Goal: Task Accomplishment & Management: Complete application form

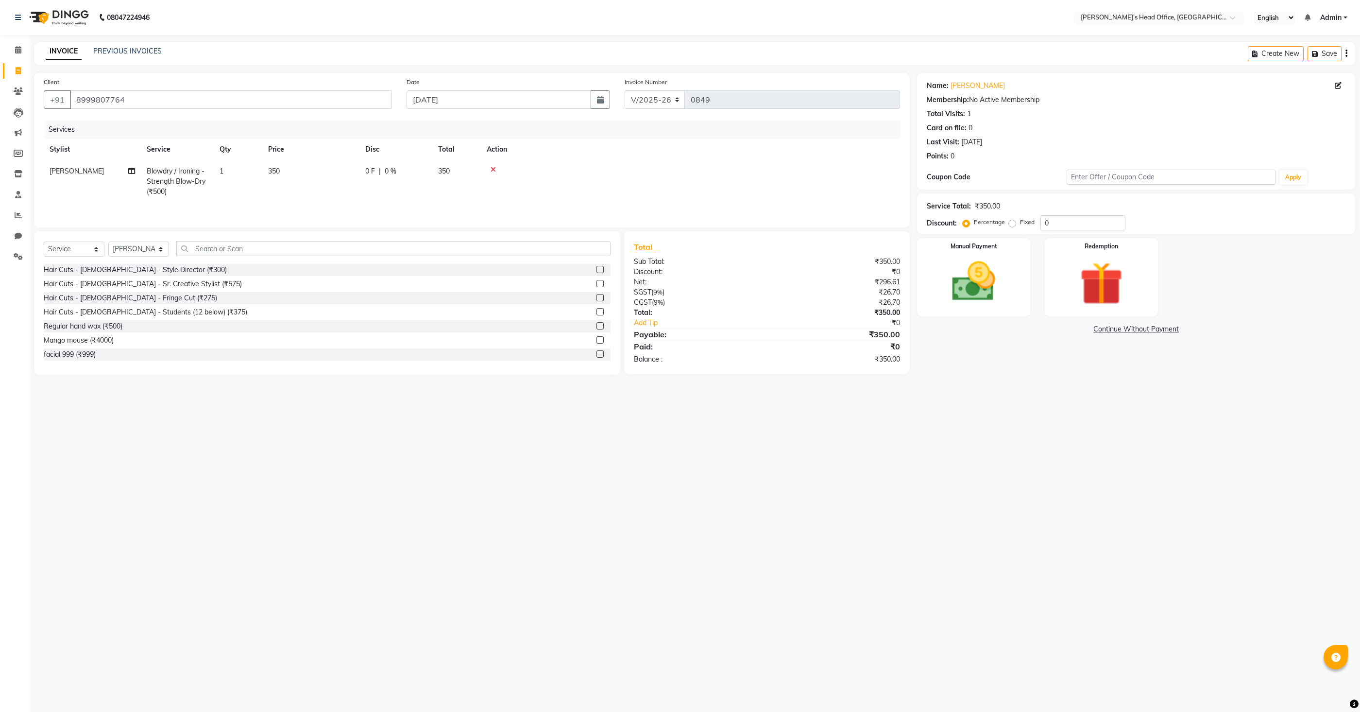
select select "7682"
select select "service"
select select "68041"
click at [226, 245] on input "text" at bounding box center [393, 248] width 434 height 15
type input "150"
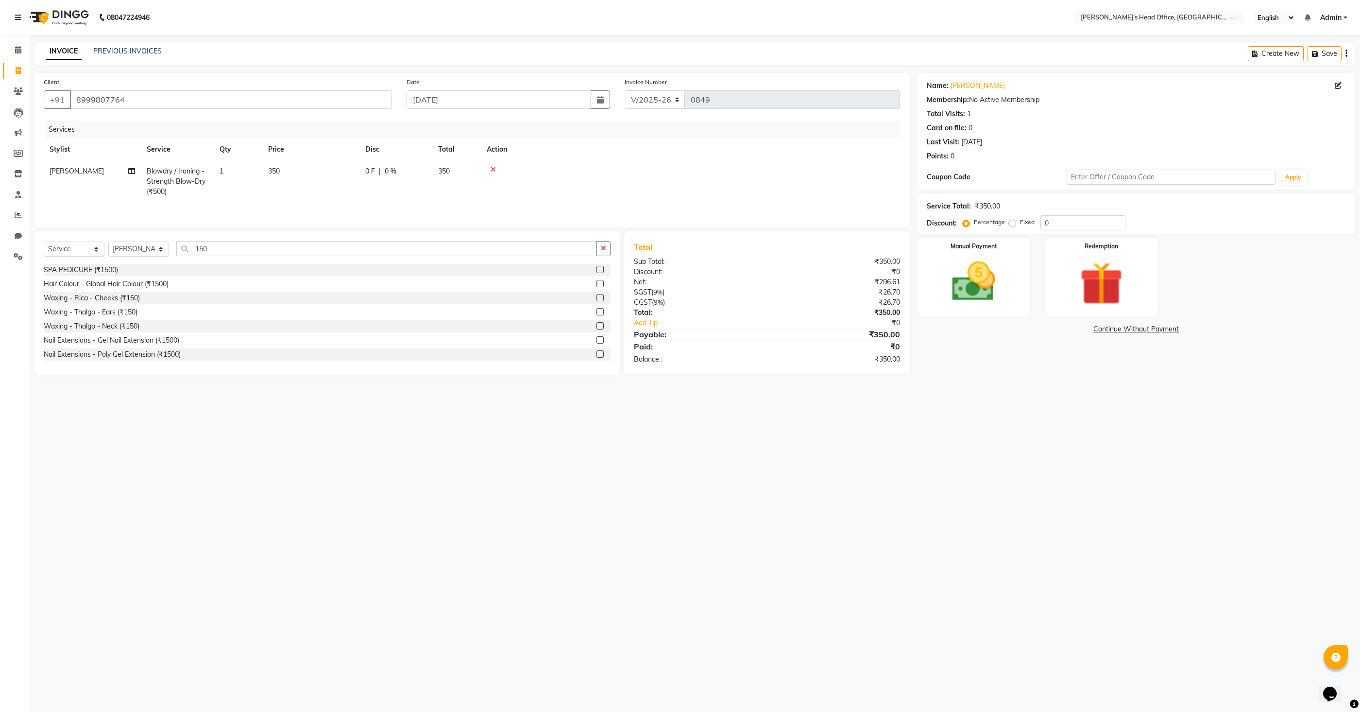
click at [597, 312] on label at bounding box center [599, 311] width 7 height 7
click at [597, 312] on input "checkbox" at bounding box center [599, 312] width 6 height 6
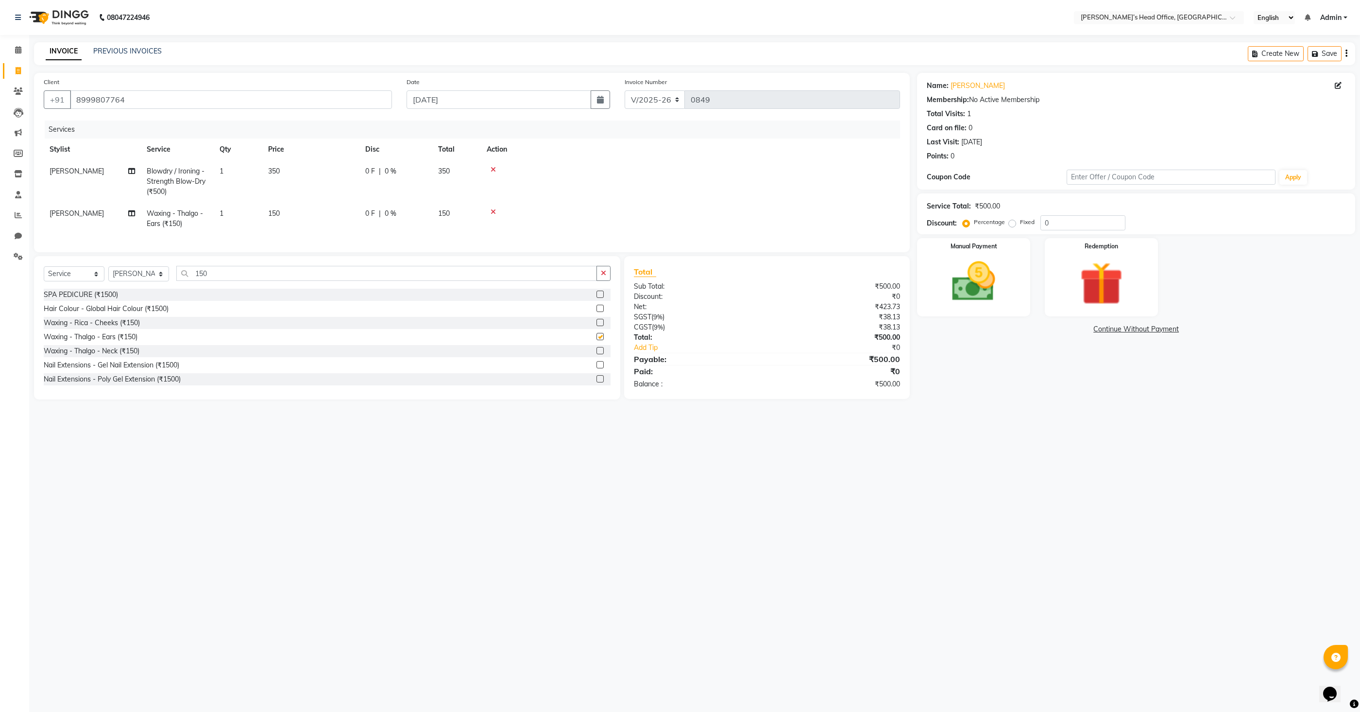
checkbox input "false"
click at [959, 294] on img at bounding box center [973, 281] width 73 height 52
click at [1104, 331] on span "GPay" at bounding box center [1108, 329] width 20 height 11
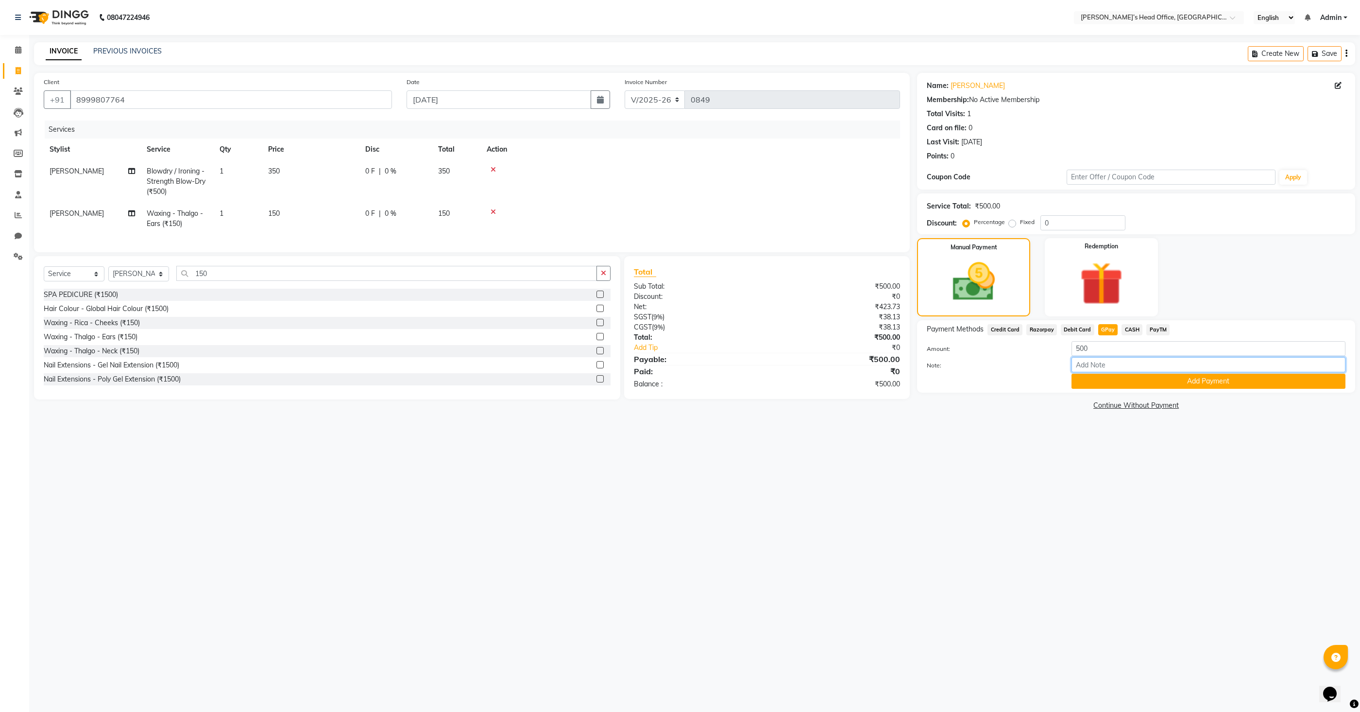
click at [1101, 369] on input "Note:" at bounding box center [1208, 364] width 274 height 15
type input "Waxing is for cut filing"
click at [1079, 372] on div "Note: Waxing is for cut filing" at bounding box center [1135, 365] width 433 height 17
drag, startPoint x: 1079, startPoint y: 381, endPoint x: 1076, endPoint y: 368, distance: 13.0
click at [1078, 375] on button "Add Payment" at bounding box center [1208, 380] width 274 height 15
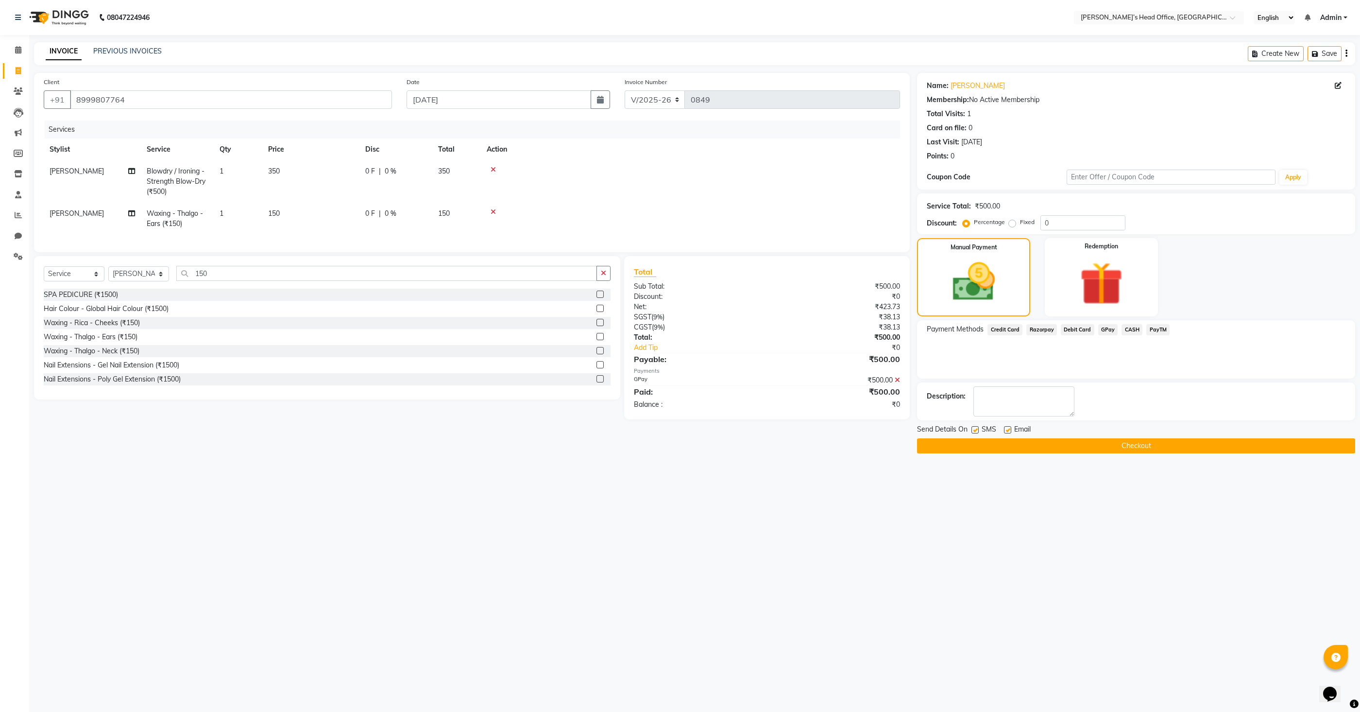
click at [976, 429] on label at bounding box center [974, 429] width 7 height 7
click at [976, 429] on input "checkbox" at bounding box center [974, 430] width 6 height 6
checkbox input "false"
click at [1010, 429] on label at bounding box center [1007, 429] width 7 height 7
click at [1010, 429] on input "checkbox" at bounding box center [1007, 430] width 6 height 6
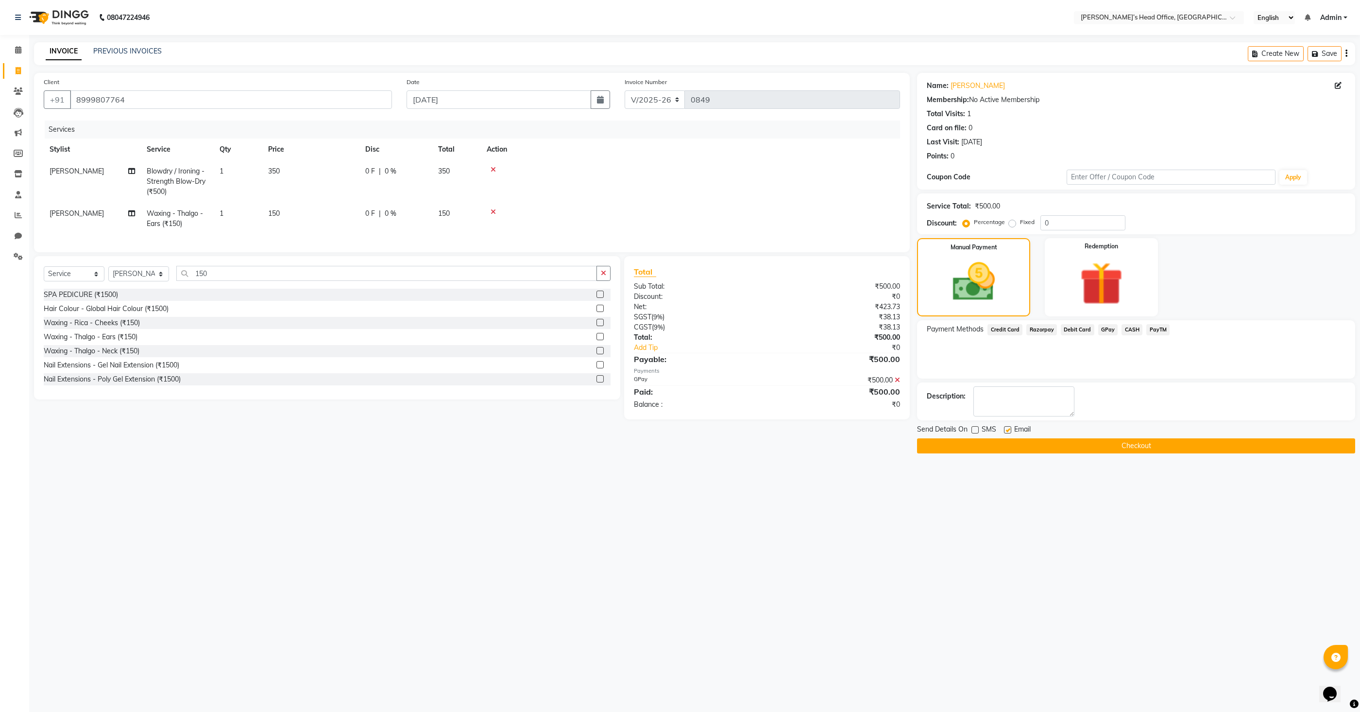
checkbox input "false"
click at [1040, 445] on button "Checkout" at bounding box center [1136, 445] width 438 height 15
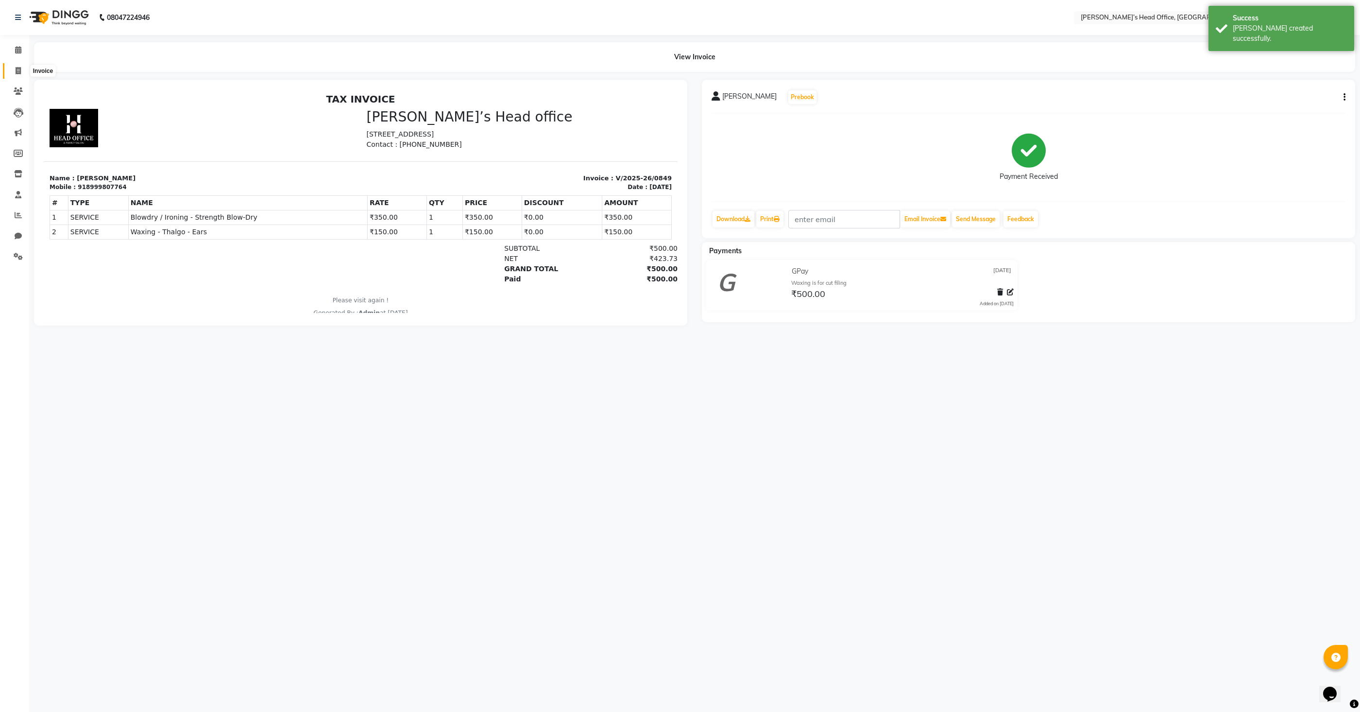
click at [22, 70] on span at bounding box center [18, 71] width 17 height 11
select select "service"
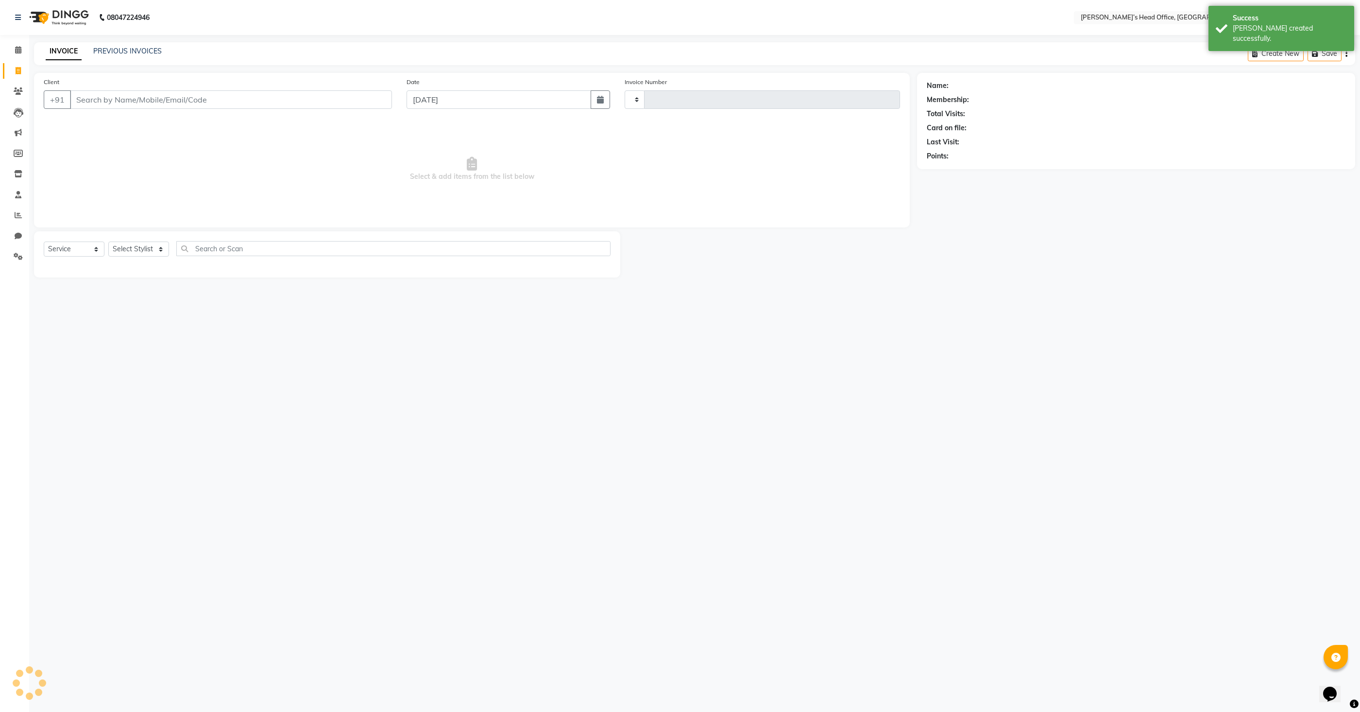
type input "0850"
select select "7682"
click at [134, 250] on select "Select Stylist [PERSON_NAME] [PERSON_NAME] [PERSON_NAME] [PERSON_NAME] [PERSON_…" at bounding box center [138, 248] width 61 height 15
select select "68042"
click at [108, 241] on select "Select Stylist [PERSON_NAME] [PERSON_NAME] [PERSON_NAME] [PERSON_NAME] [PERSON_…" at bounding box center [138, 248] width 61 height 15
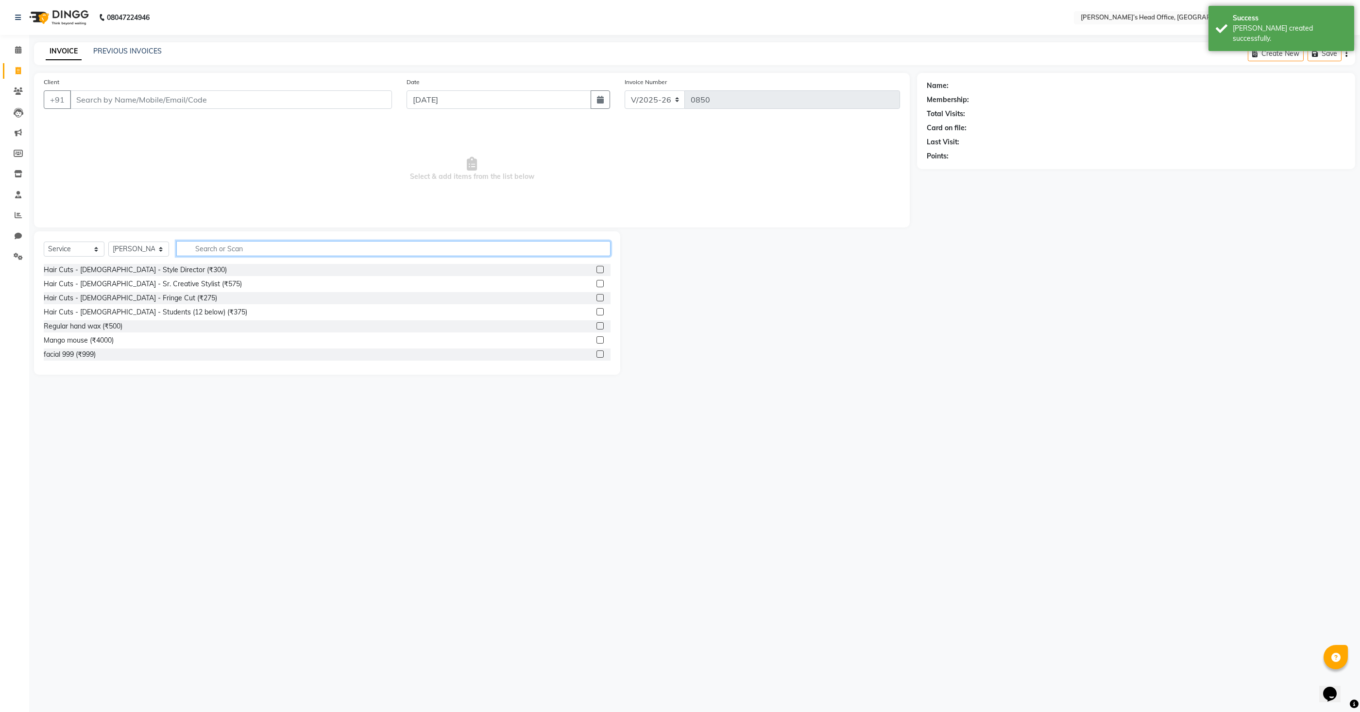
click at [296, 242] on input "text" at bounding box center [393, 248] width 434 height 15
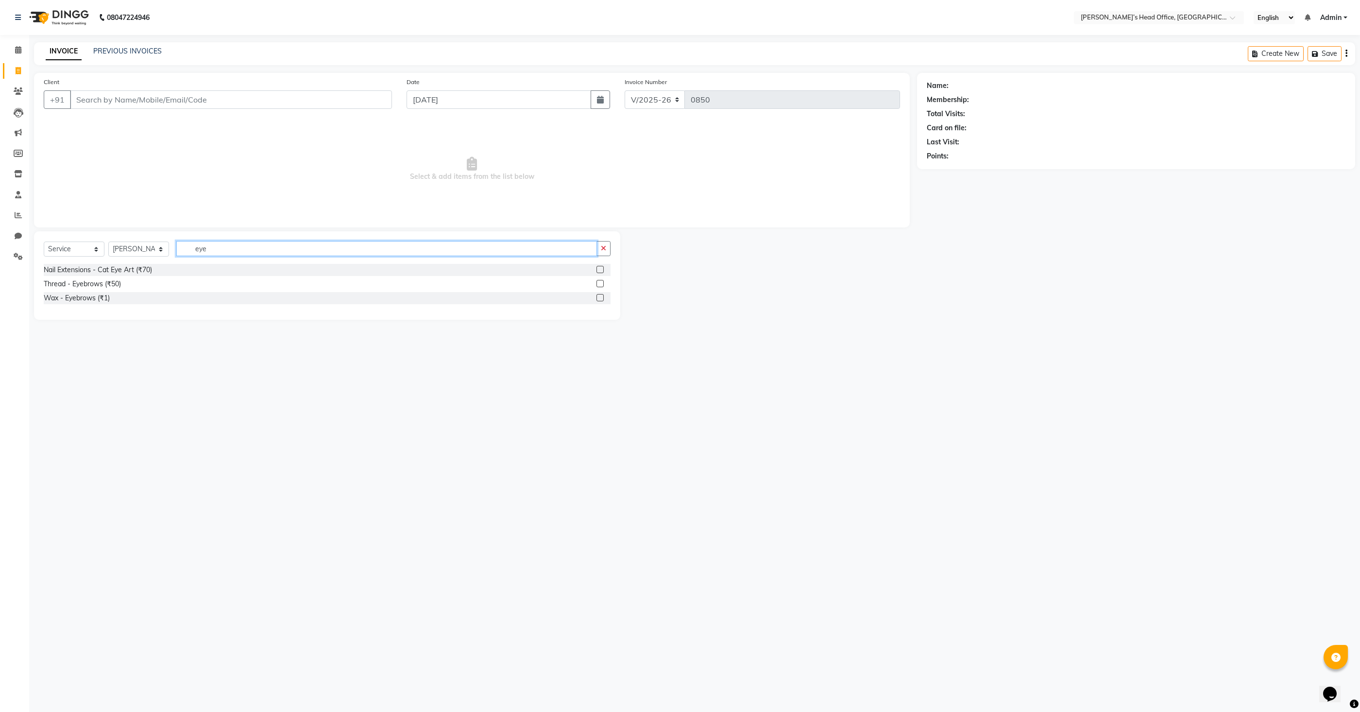
type input "eye"
click at [602, 282] on label at bounding box center [599, 283] width 7 height 7
click at [602, 282] on input "checkbox" at bounding box center [599, 284] width 6 height 6
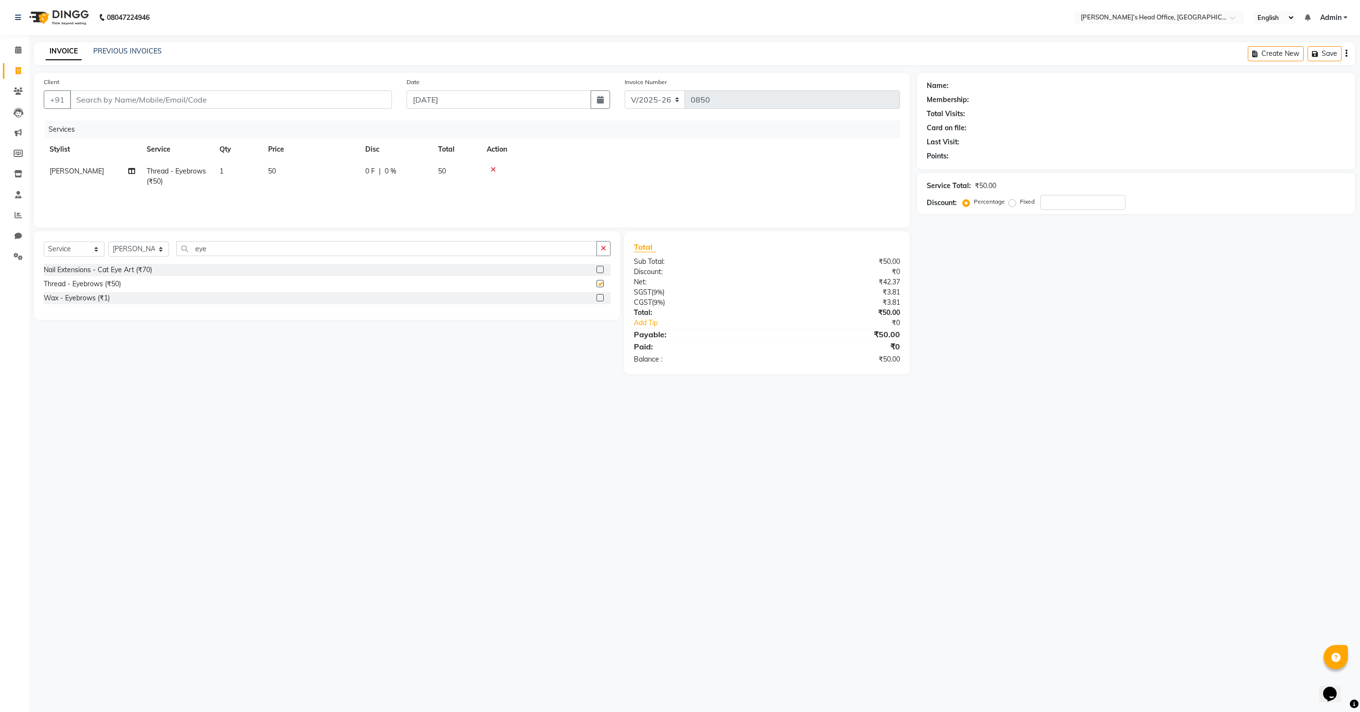
checkbox input "false"
drag, startPoint x: 270, startPoint y: 99, endPoint x: 267, endPoint y: 113, distance: 14.4
click at [270, 99] on input "Client" at bounding box center [231, 99] width 322 height 18
click at [170, 105] on input "Client" at bounding box center [231, 99] width 322 height 18
type input "1"
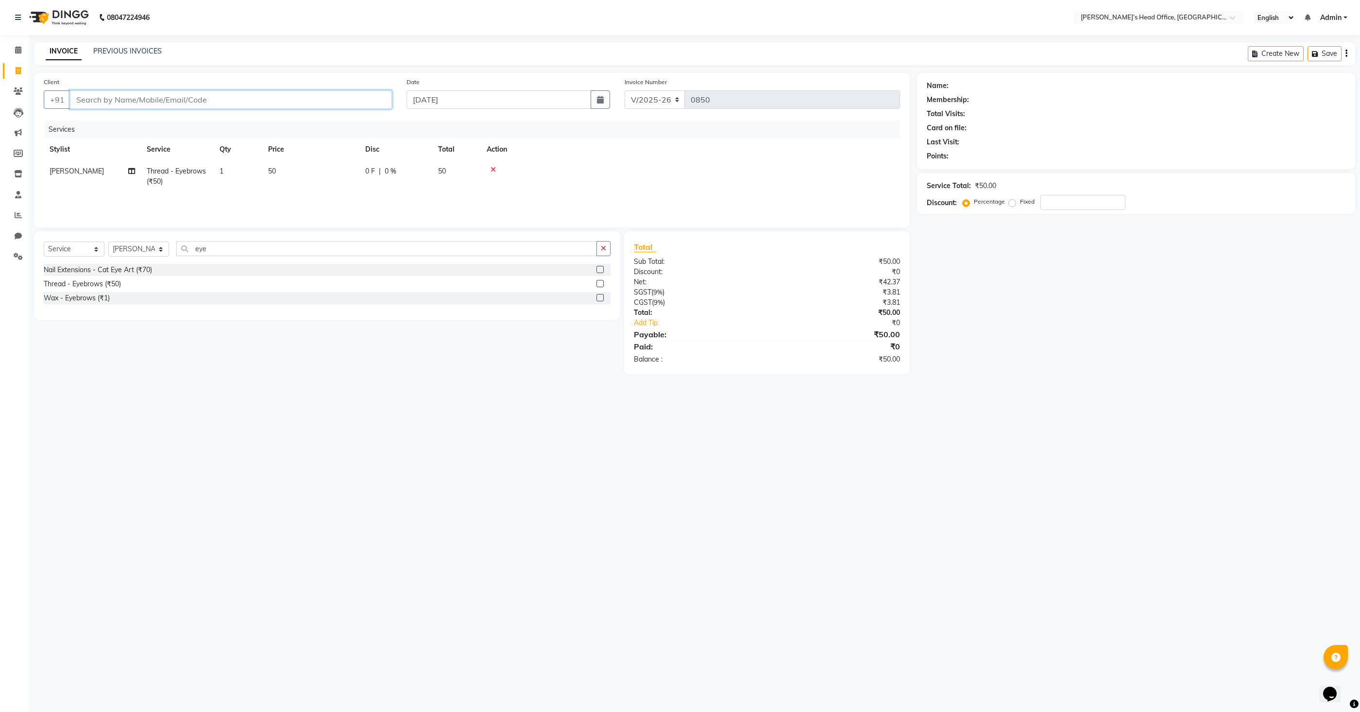
type input "0"
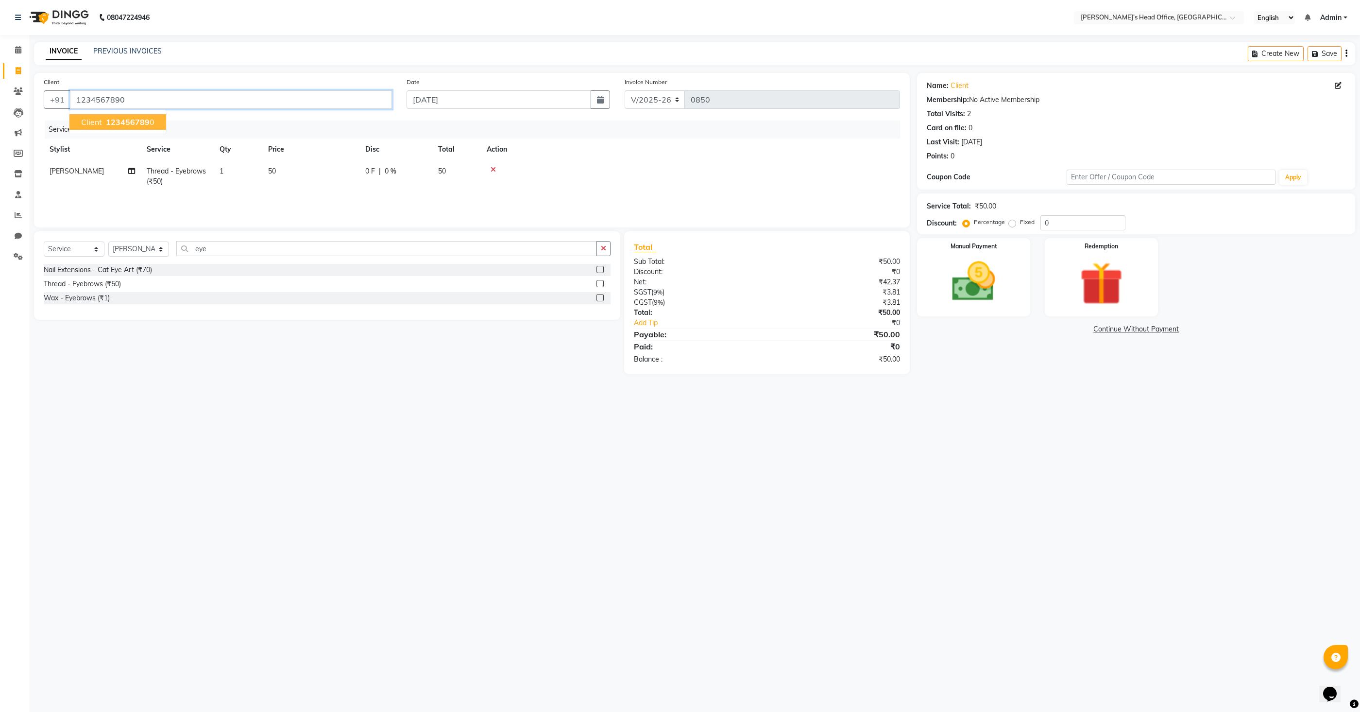
click at [170, 105] on input "1234567890" at bounding box center [231, 99] width 322 height 18
click at [137, 102] on input "1234567890" at bounding box center [231, 99] width 322 height 18
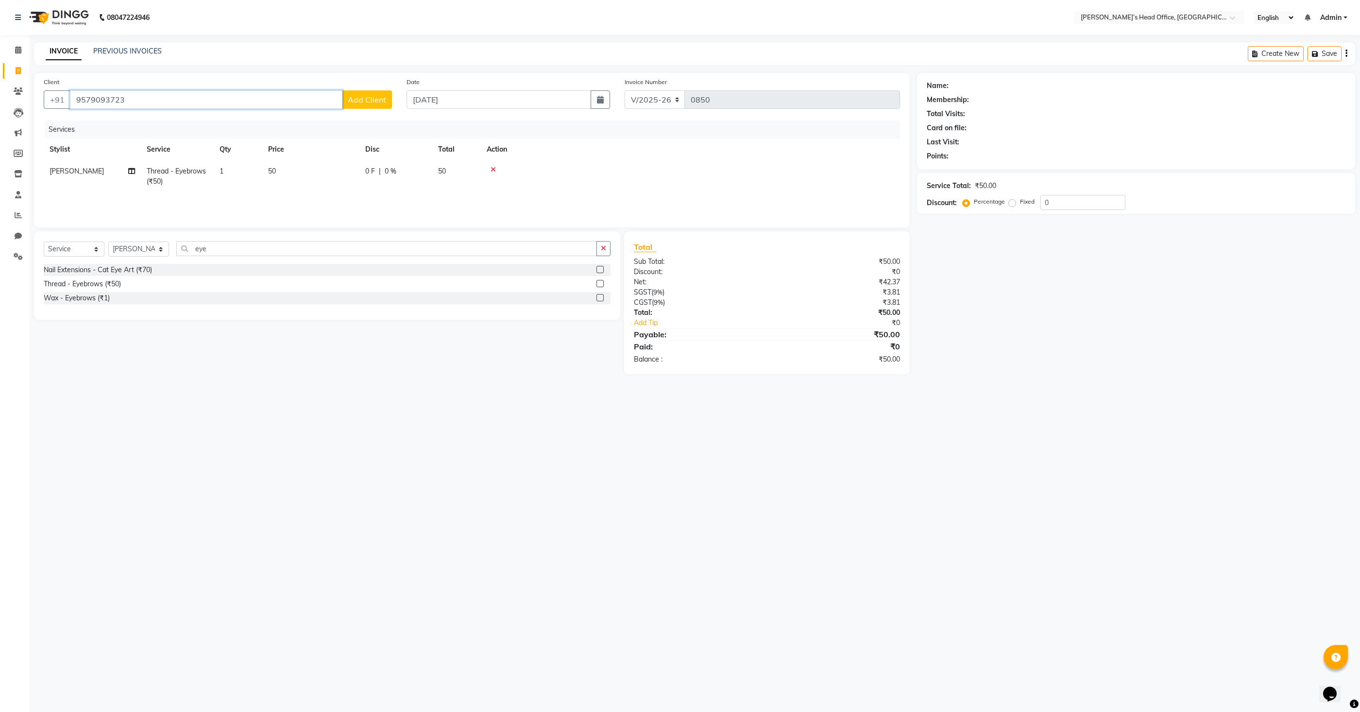
type input "9579093723"
click at [373, 110] on div "Client [PHONE_NUMBER] Add Client" at bounding box center [217, 97] width 363 height 40
click at [373, 100] on span "Add Client" at bounding box center [367, 100] width 38 height 10
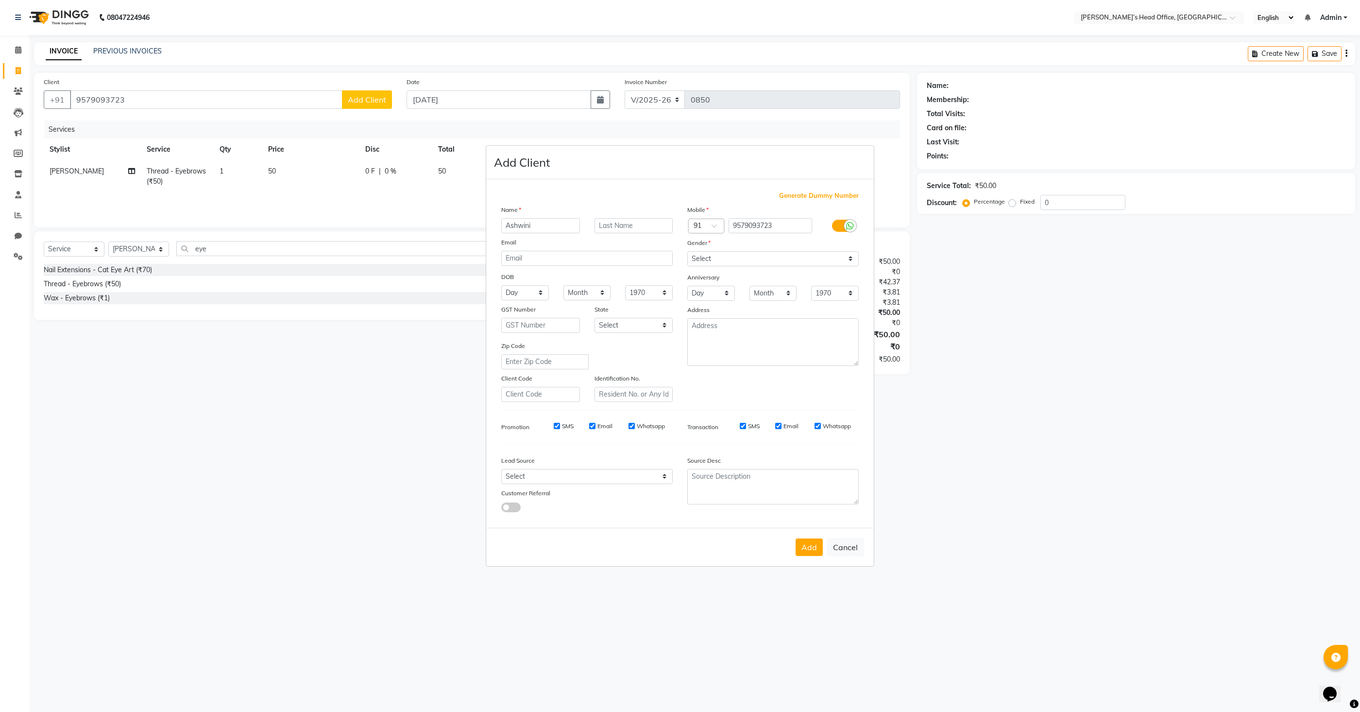
type input "Ashwini"
click at [762, 254] on select "Select [DEMOGRAPHIC_DATA] [DEMOGRAPHIC_DATA] Other Prefer Not To Say" at bounding box center [772, 258] width 171 height 15
select select "[DEMOGRAPHIC_DATA]"
click at [687, 251] on select "Select [DEMOGRAPHIC_DATA] [DEMOGRAPHIC_DATA] Other Prefer Not To Say" at bounding box center [772, 258] width 171 height 15
click at [809, 551] on button "Add" at bounding box center [809, 546] width 27 height 17
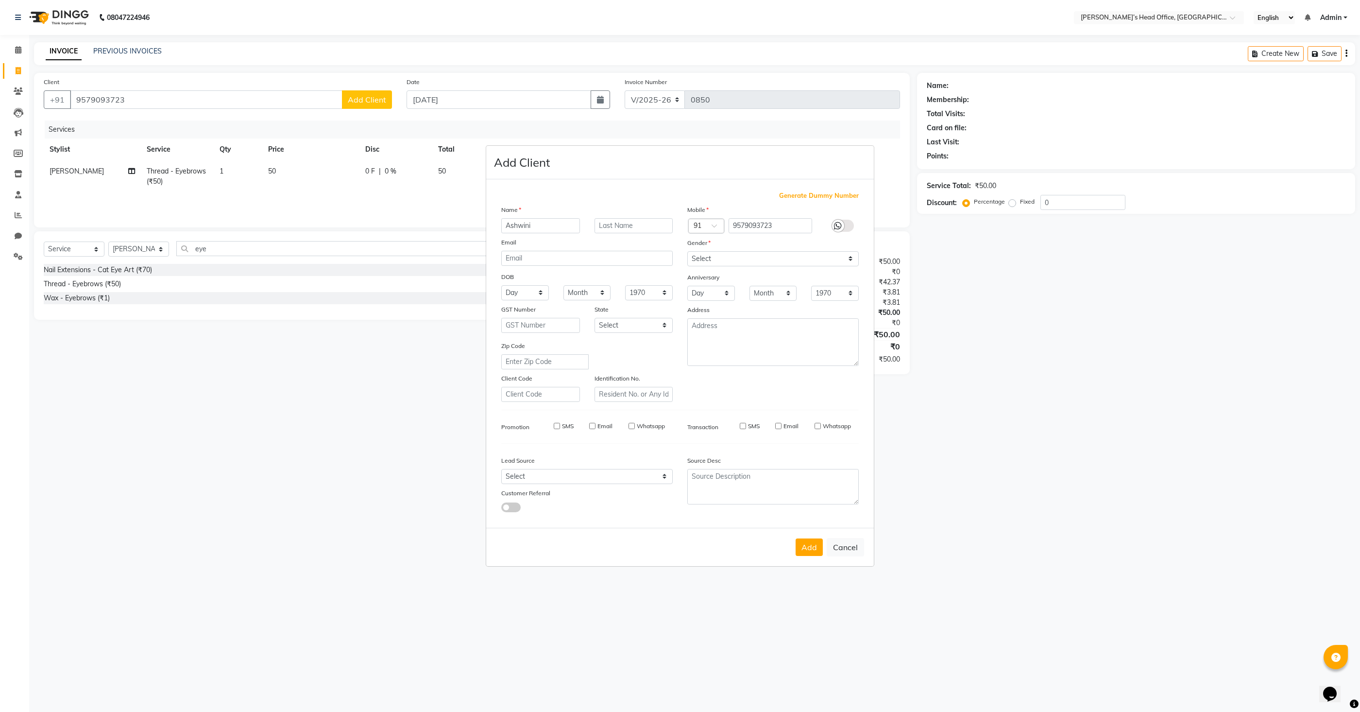
select select
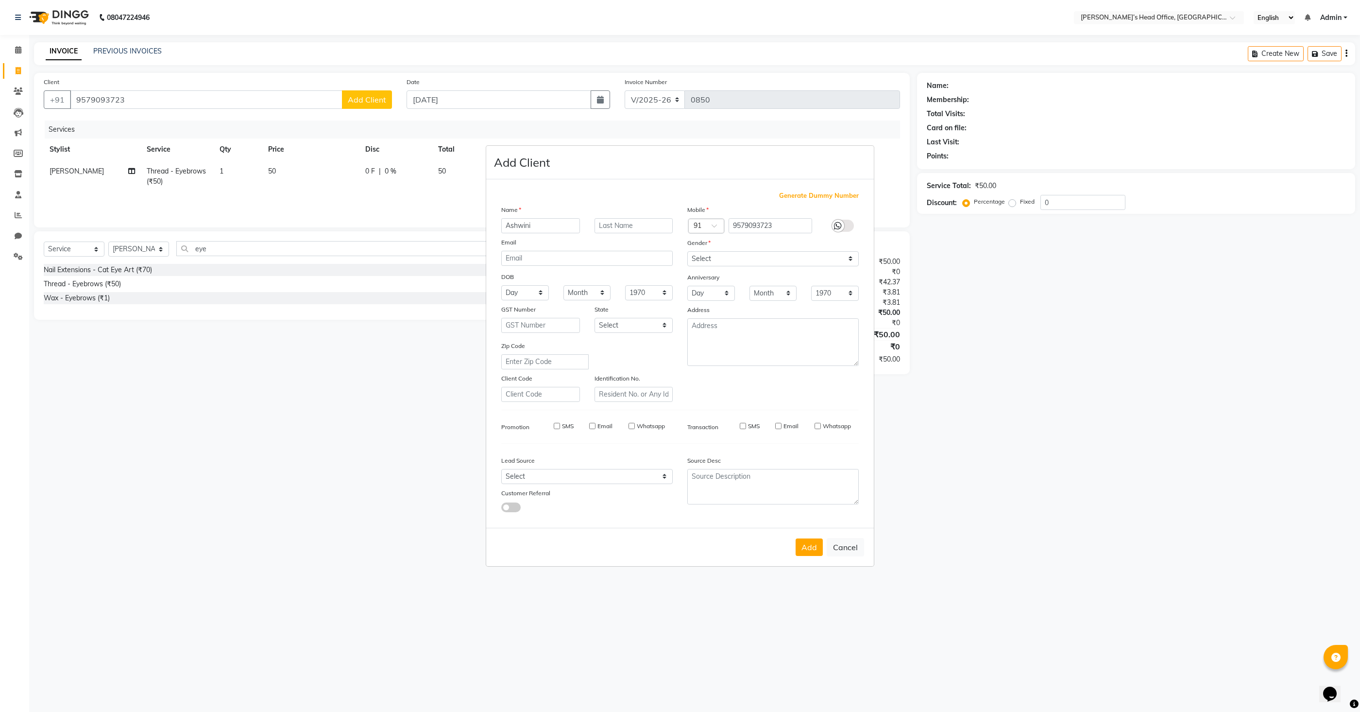
select select
checkbox input "false"
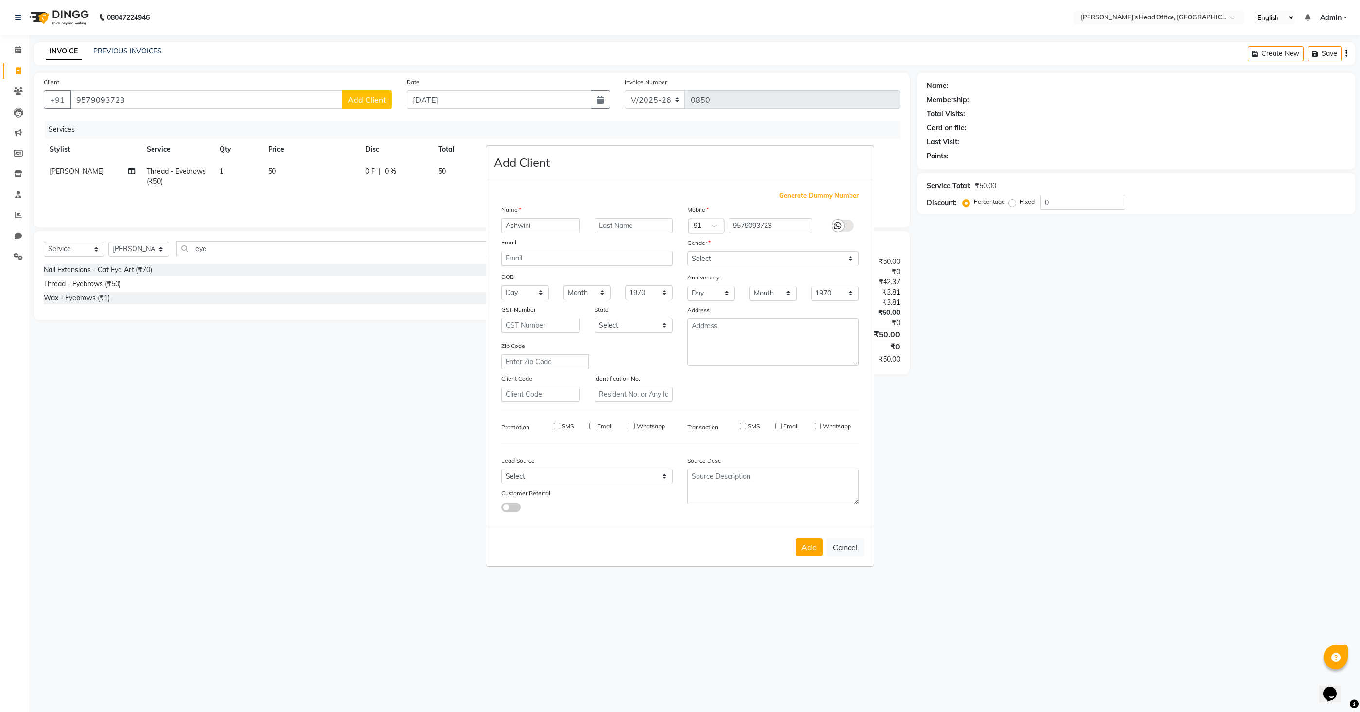
checkbox input "false"
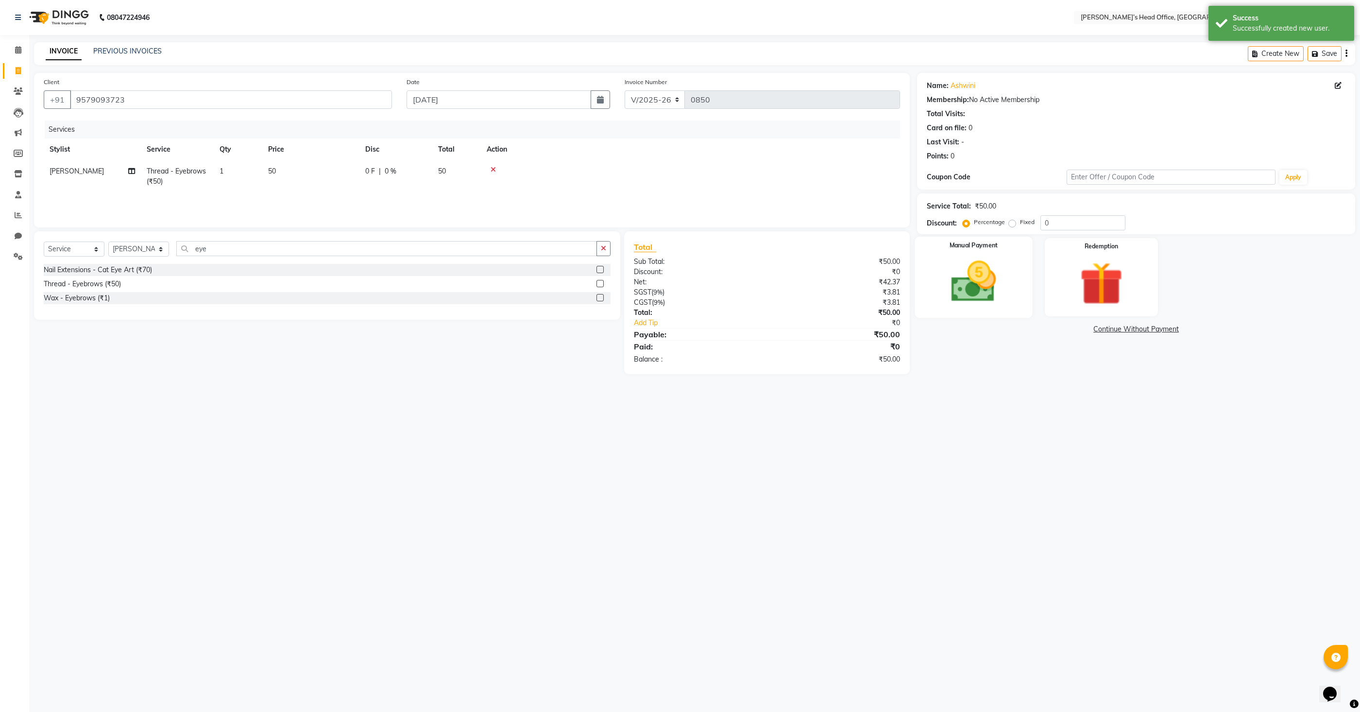
click at [953, 265] on img at bounding box center [973, 281] width 73 height 52
click at [1101, 328] on span "GPay" at bounding box center [1108, 329] width 20 height 11
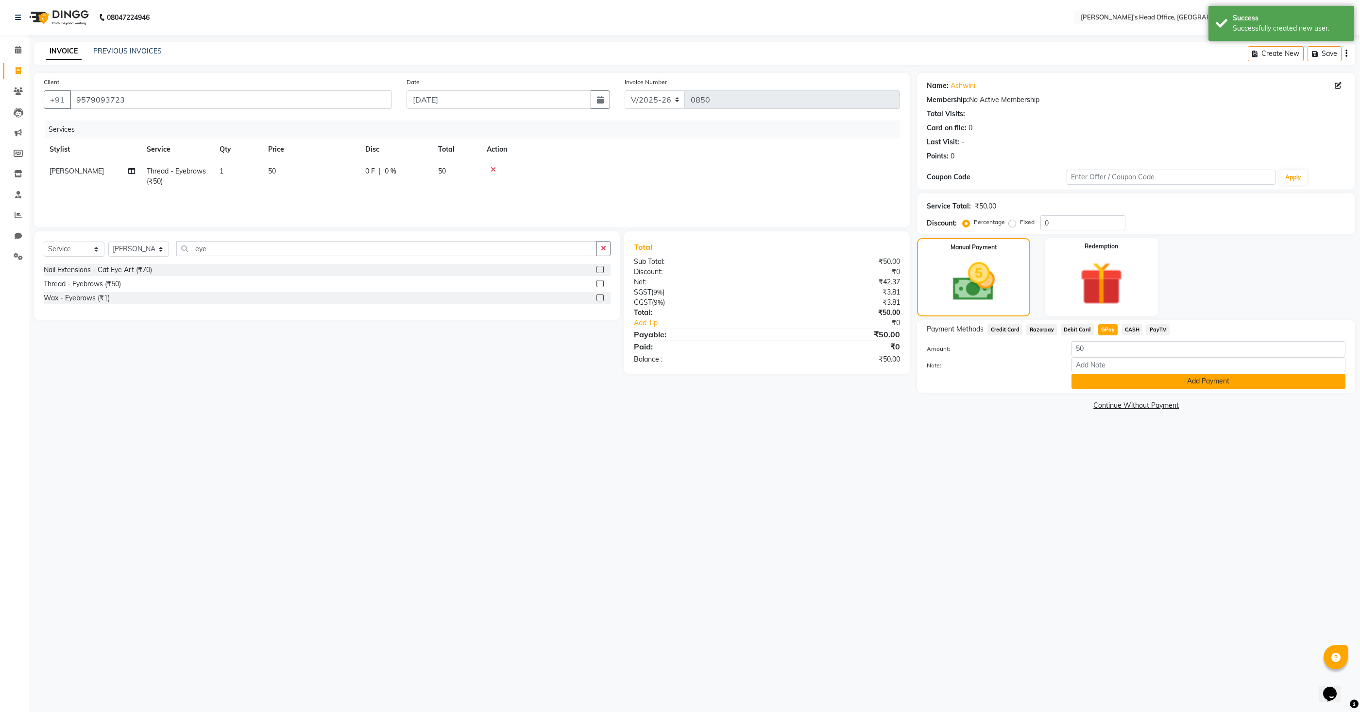
click at [1094, 375] on button "Add Payment" at bounding box center [1208, 380] width 274 height 15
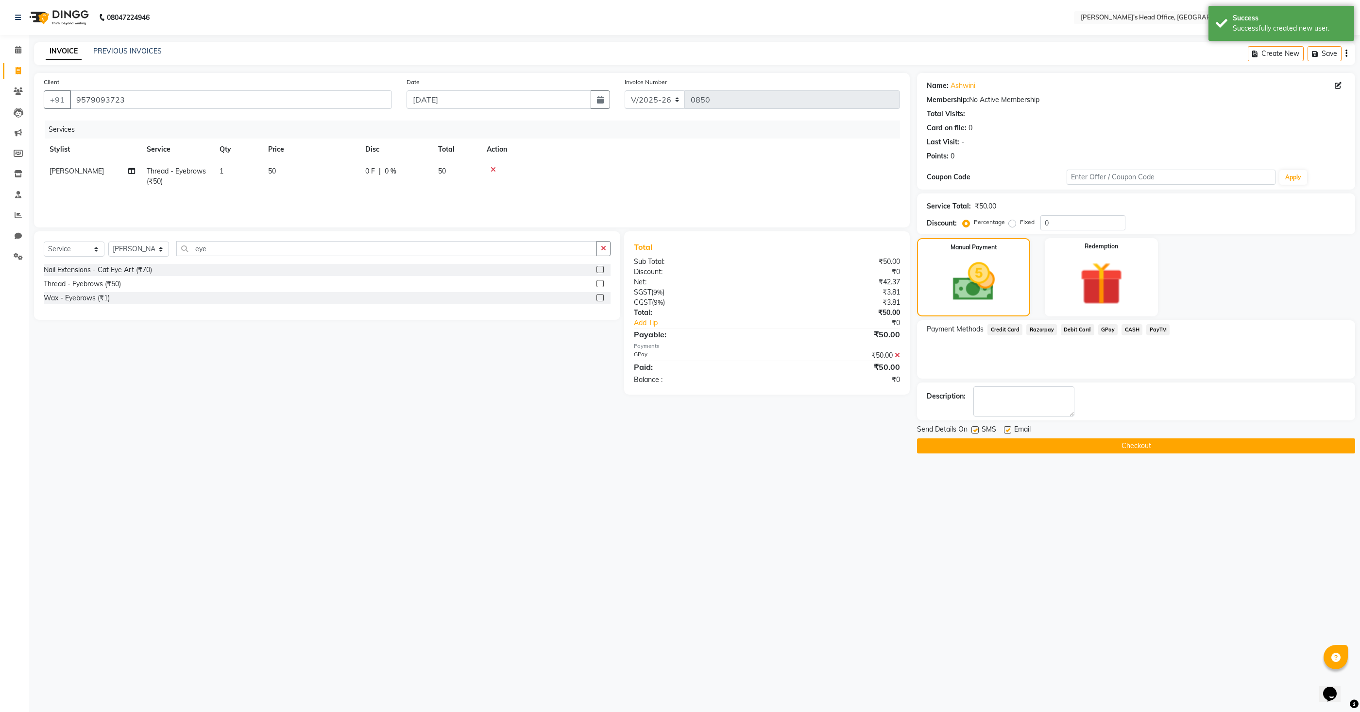
click at [977, 429] on label at bounding box center [974, 429] width 7 height 7
click at [977, 429] on input "checkbox" at bounding box center [974, 430] width 6 height 6
checkbox input "false"
click at [1007, 428] on label at bounding box center [1007, 429] width 7 height 7
click at [1007, 428] on input "checkbox" at bounding box center [1007, 430] width 6 height 6
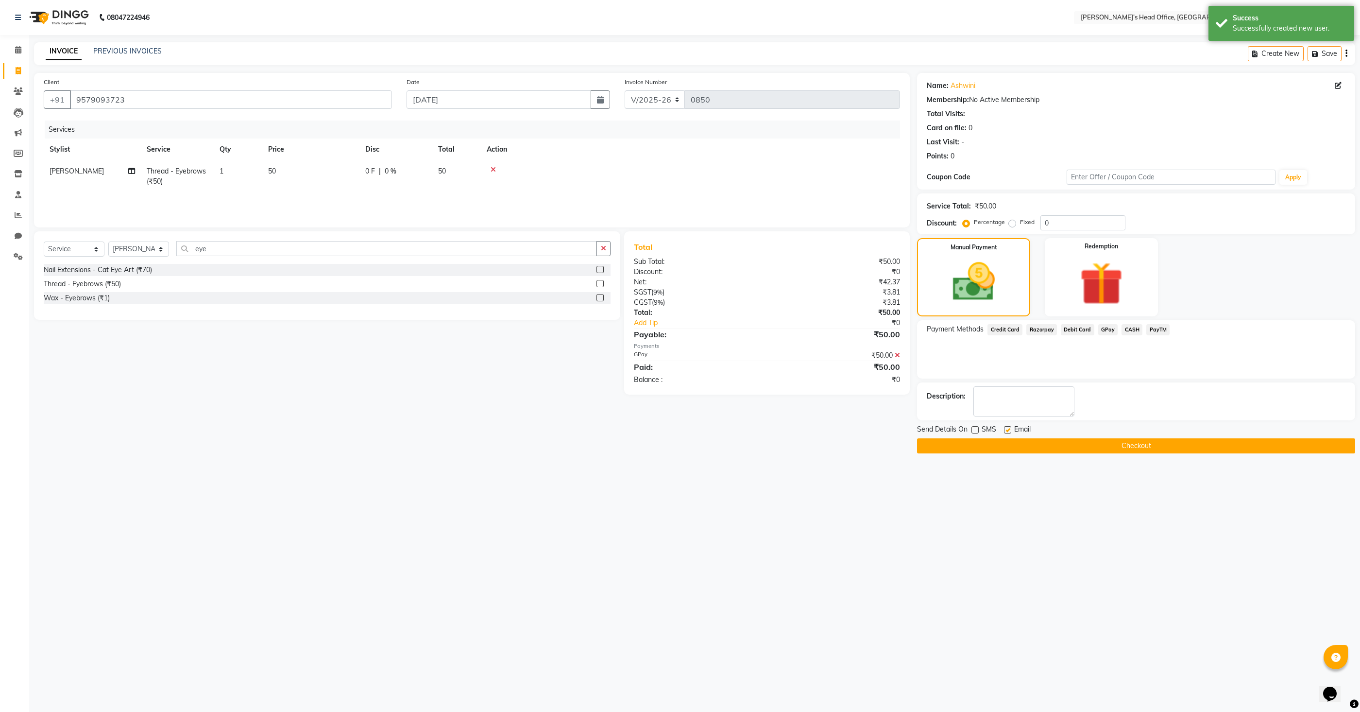
checkbox input "false"
click at [1023, 441] on button "Checkout" at bounding box center [1136, 445] width 438 height 15
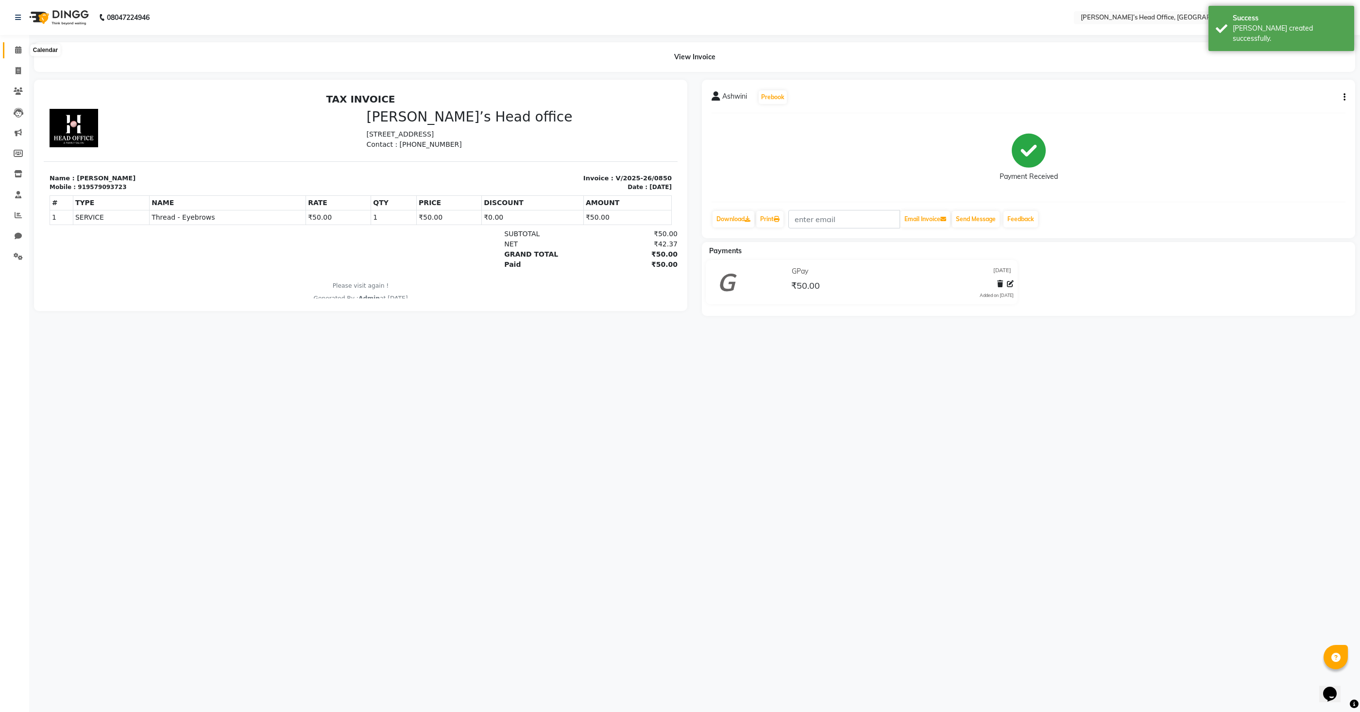
click at [19, 51] on icon at bounding box center [18, 49] width 6 height 7
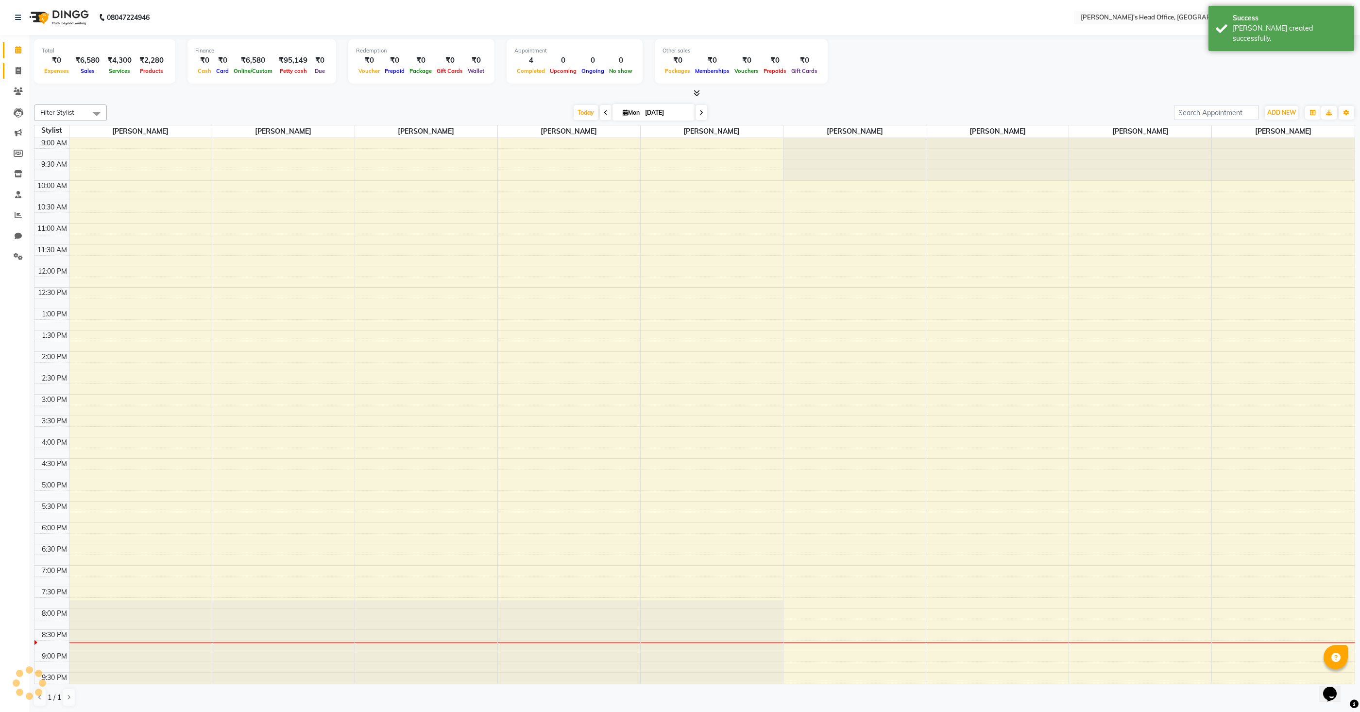
scroll to position [0, 0]
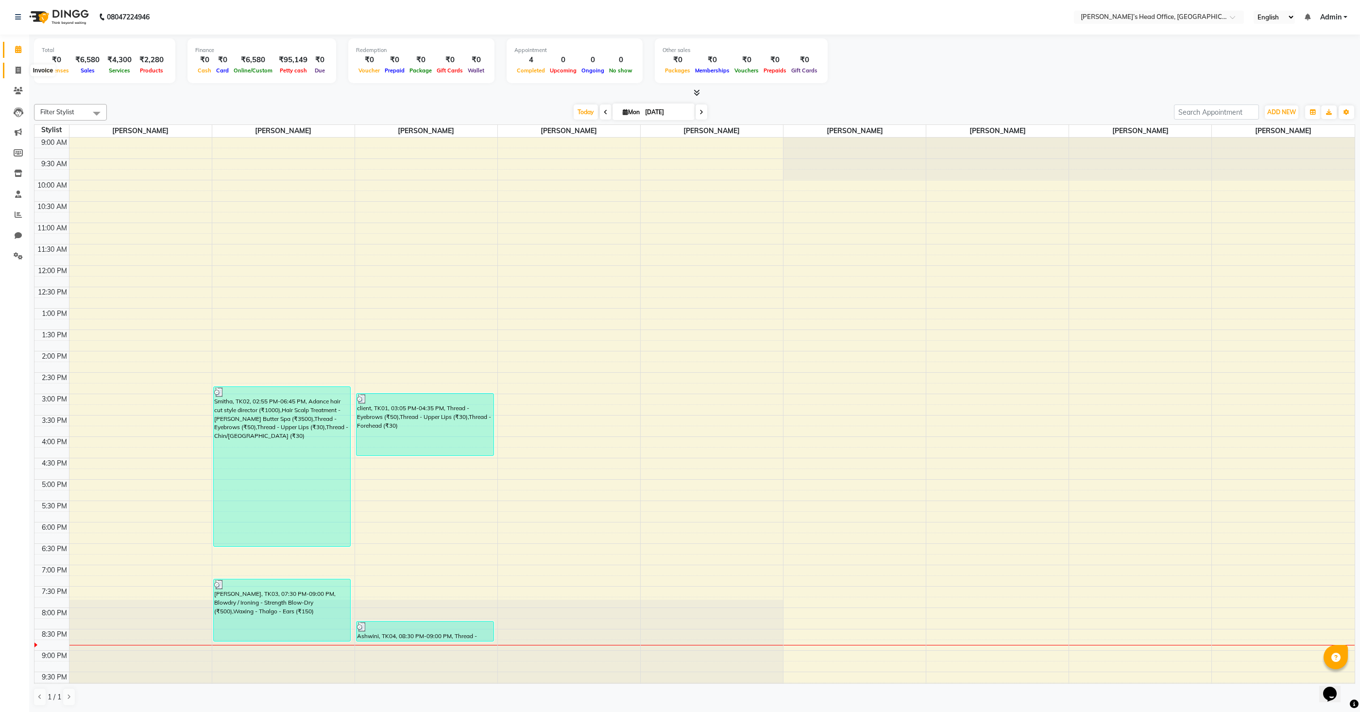
click at [16, 69] on icon at bounding box center [18, 70] width 5 height 7
select select "service"
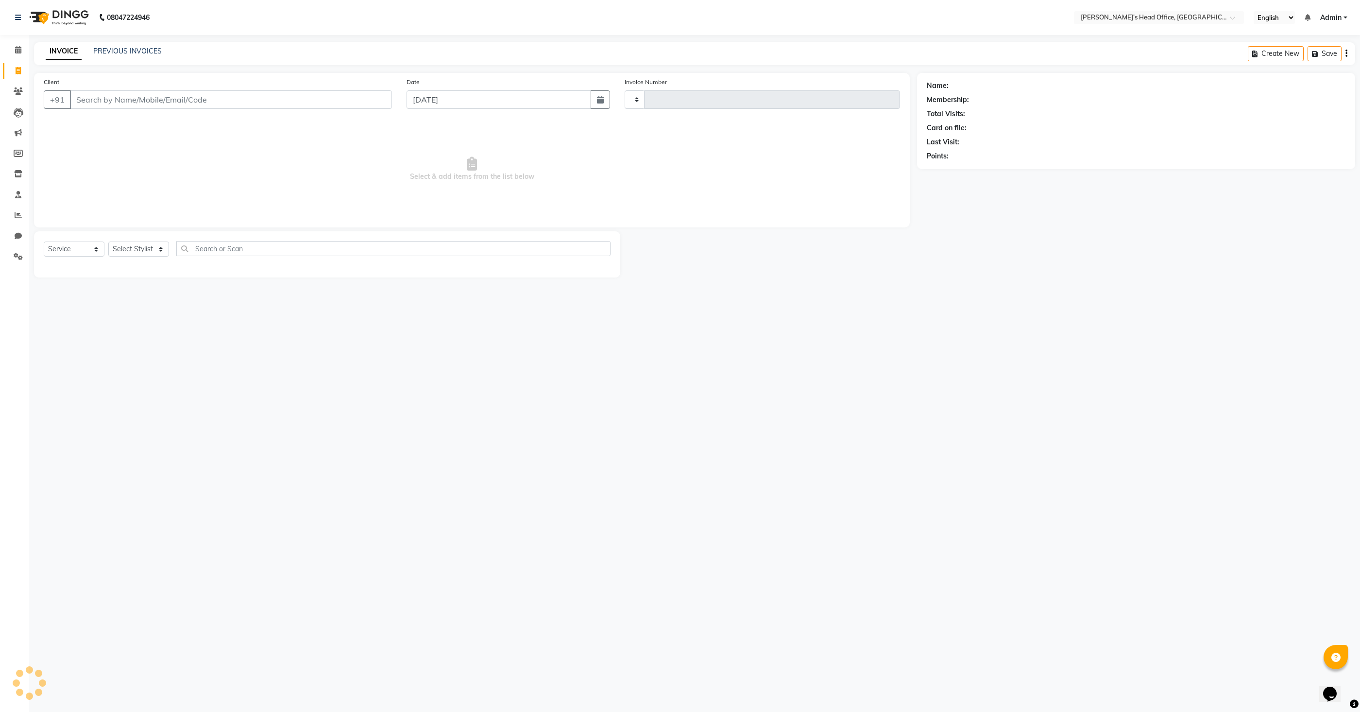
type input "0851"
select select "7682"
click at [132, 251] on select "Select Stylist [PERSON_NAME] [PERSON_NAME] [PERSON_NAME] [PERSON_NAME] [PERSON_…" at bounding box center [138, 248] width 61 height 15
select select "68762"
click at [108, 241] on select "Select Stylist [PERSON_NAME] [PERSON_NAME] [PERSON_NAME] [PERSON_NAME] [PERSON_…" at bounding box center [138, 248] width 61 height 15
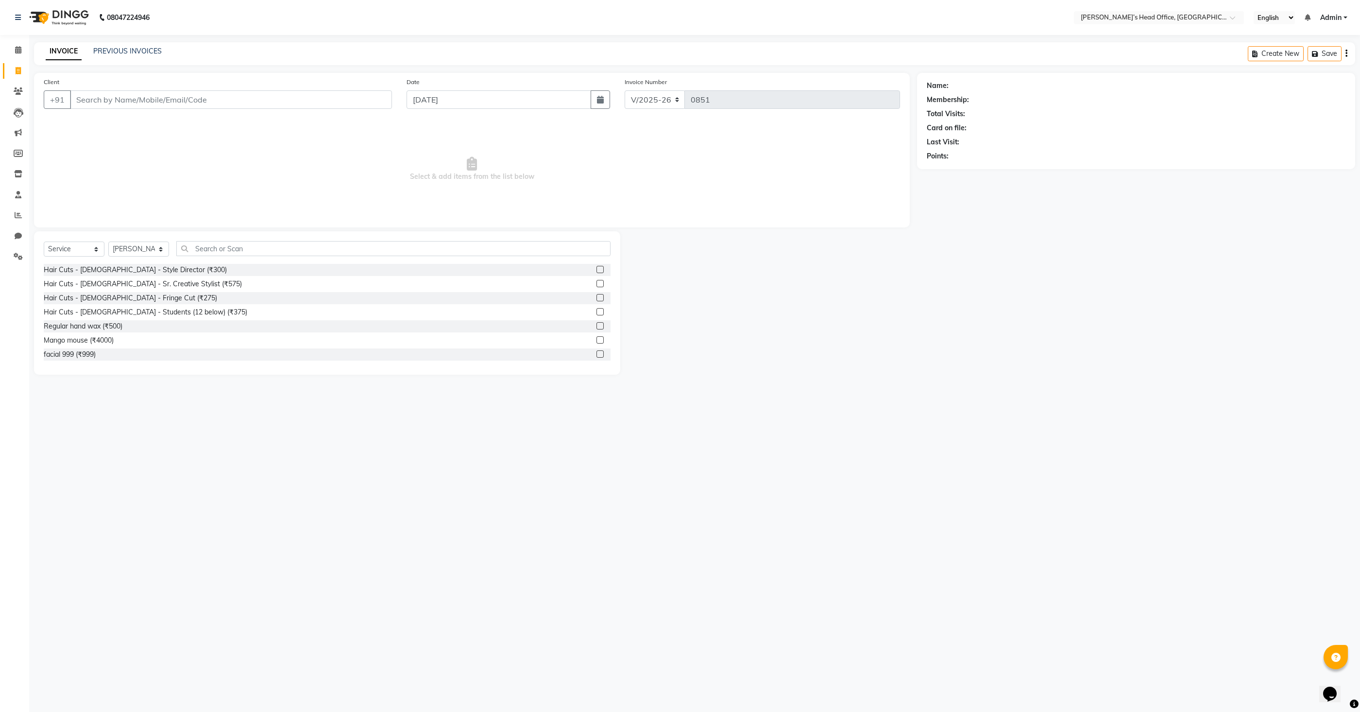
click at [598, 269] on label at bounding box center [599, 269] width 7 height 7
click at [598, 269] on input "checkbox" at bounding box center [599, 270] width 6 height 6
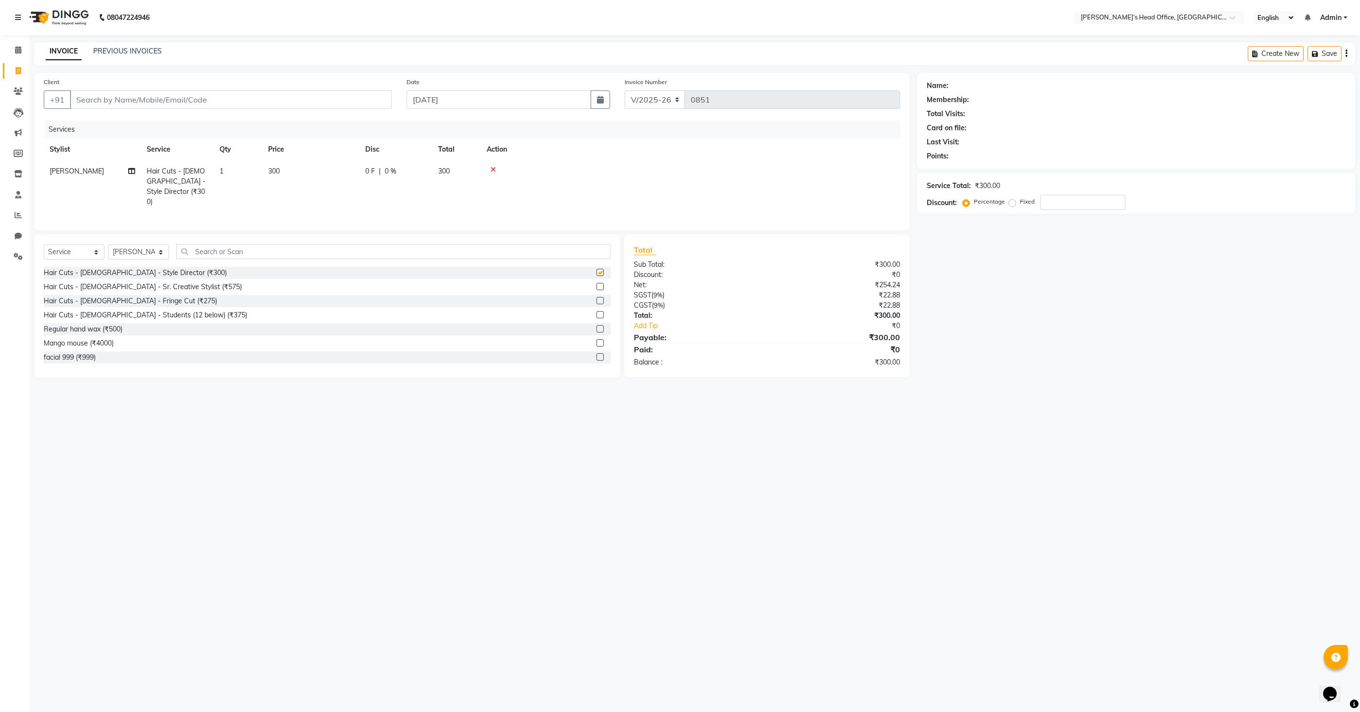
checkbox input "false"
click at [397, 250] on input "text" at bounding box center [393, 251] width 434 height 15
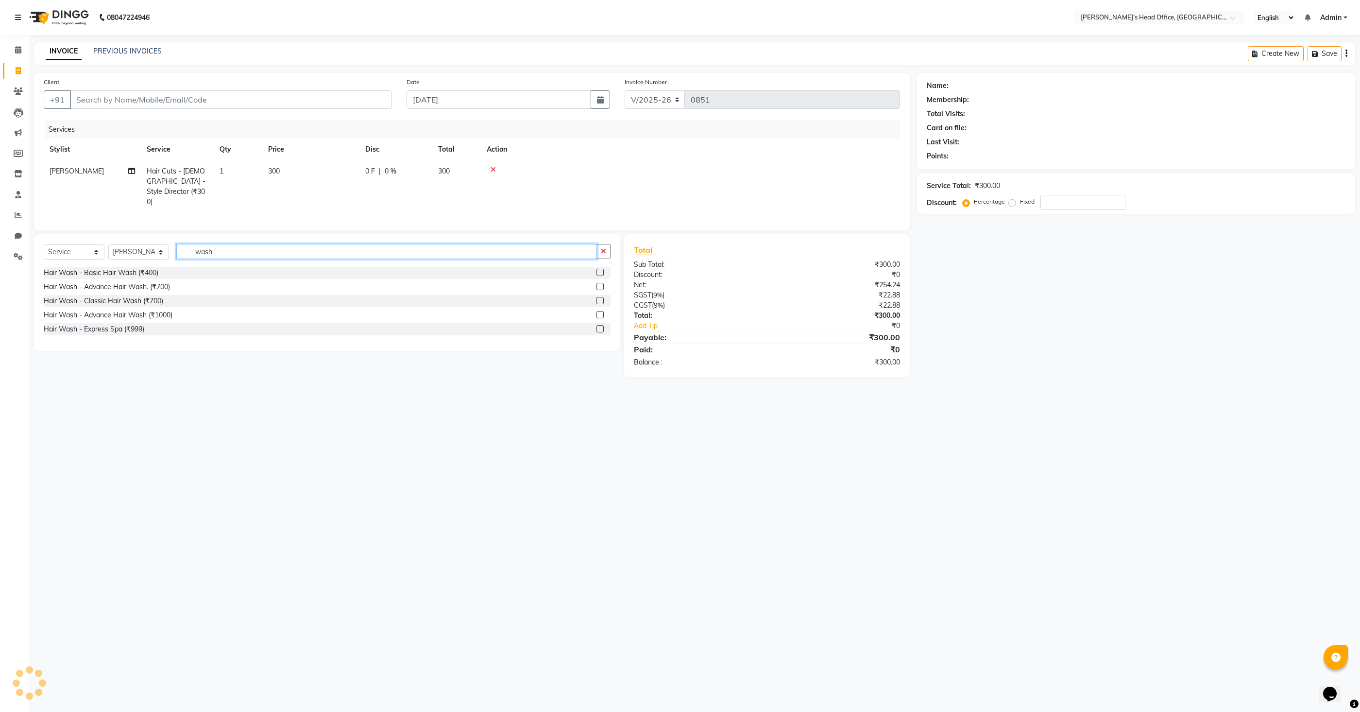
type input "wash"
click at [602, 271] on label at bounding box center [599, 272] width 7 height 7
click at [602, 271] on input "checkbox" at bounding box center [599, 273] width 6 height 6
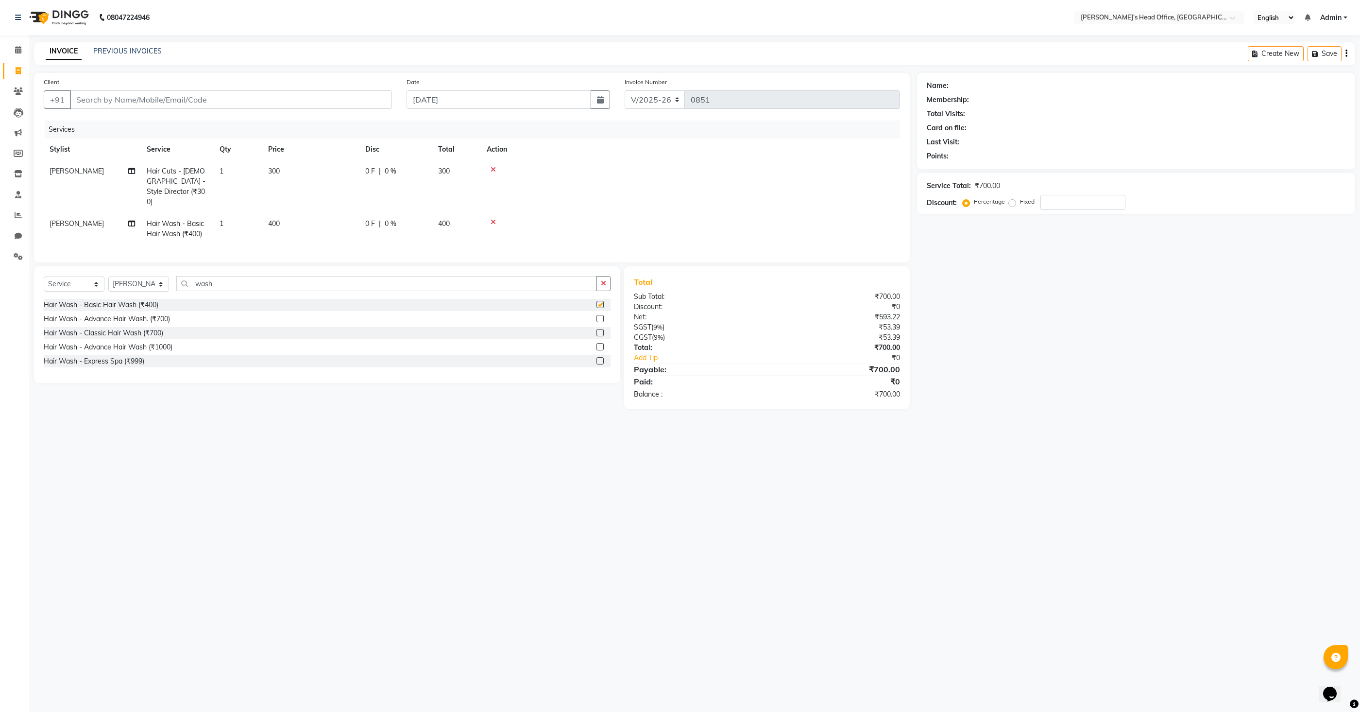
checkbox input "false"
click at [278, 169] on span "300" at bounding box center [274, 171] width 12 height 9
select select "68762"
click at [368, 182] on td "300" at bounding box center [356, 185] width 97 height 51
click at [339, 169] on input "300" at bounding box center [356, 173] width 85 height 15
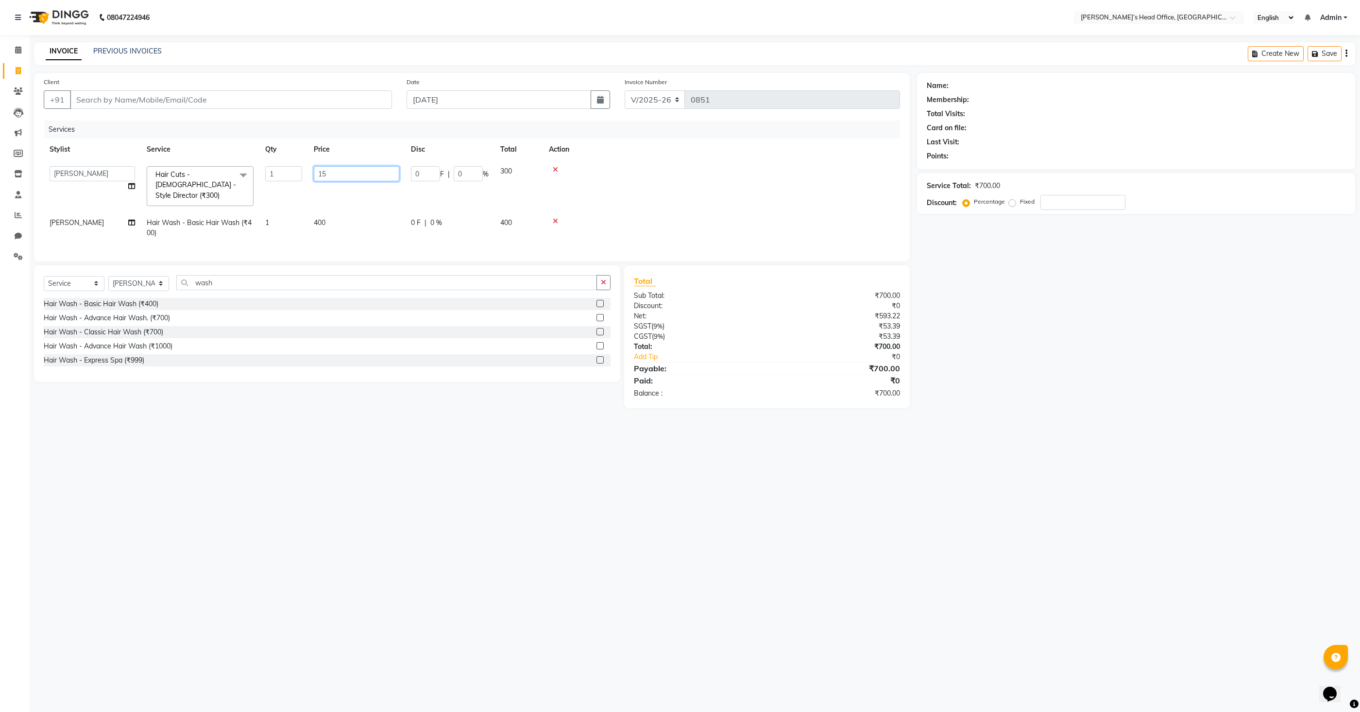
type input "150"
click at [326, 212] on td "400" at bounding box center [356, 228] width 97 height 32
select select "68762"
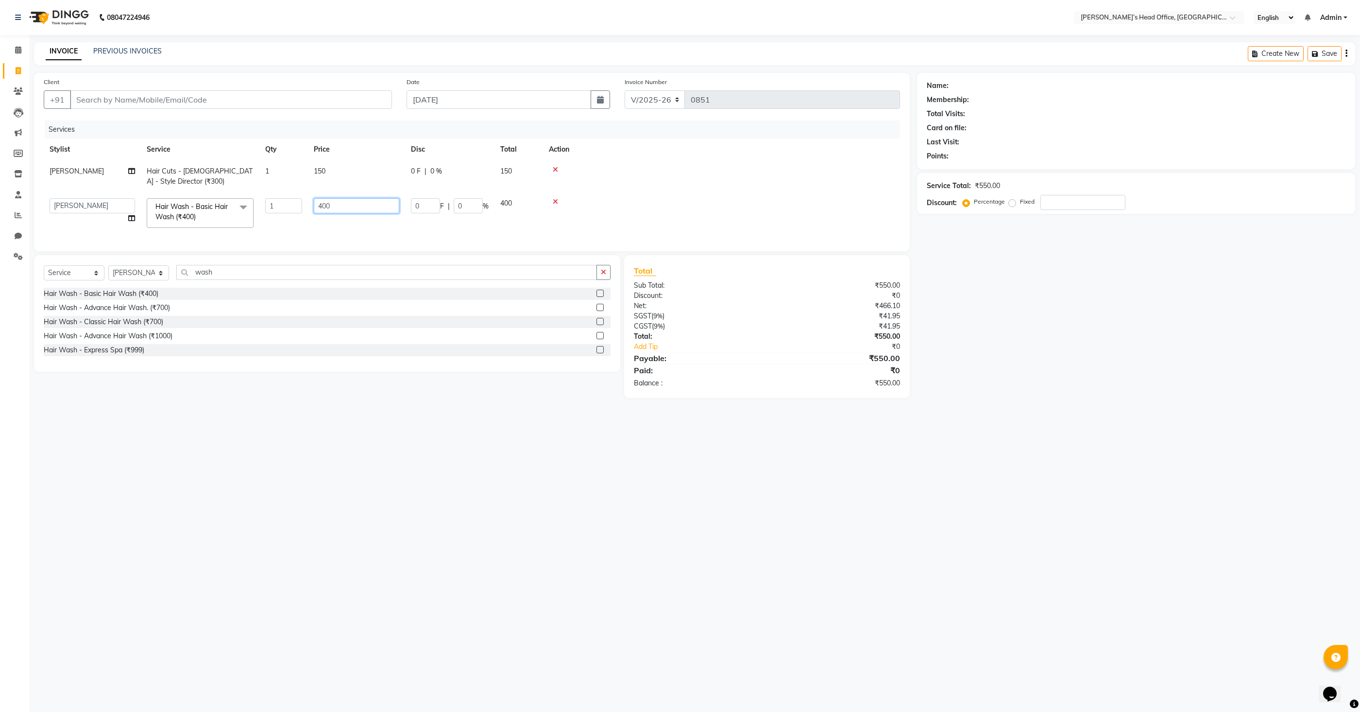
click at [345, 210] on input "400" at bounding box center [356, 205] width 85 height 15
type input "200"
click at [332, 232] on td "200" at bounding box center [356, 212] width 97 height 41
select select "68762"
click at [276, 104] on input "Client" at bounding box center [231, 99] width 322 height 18
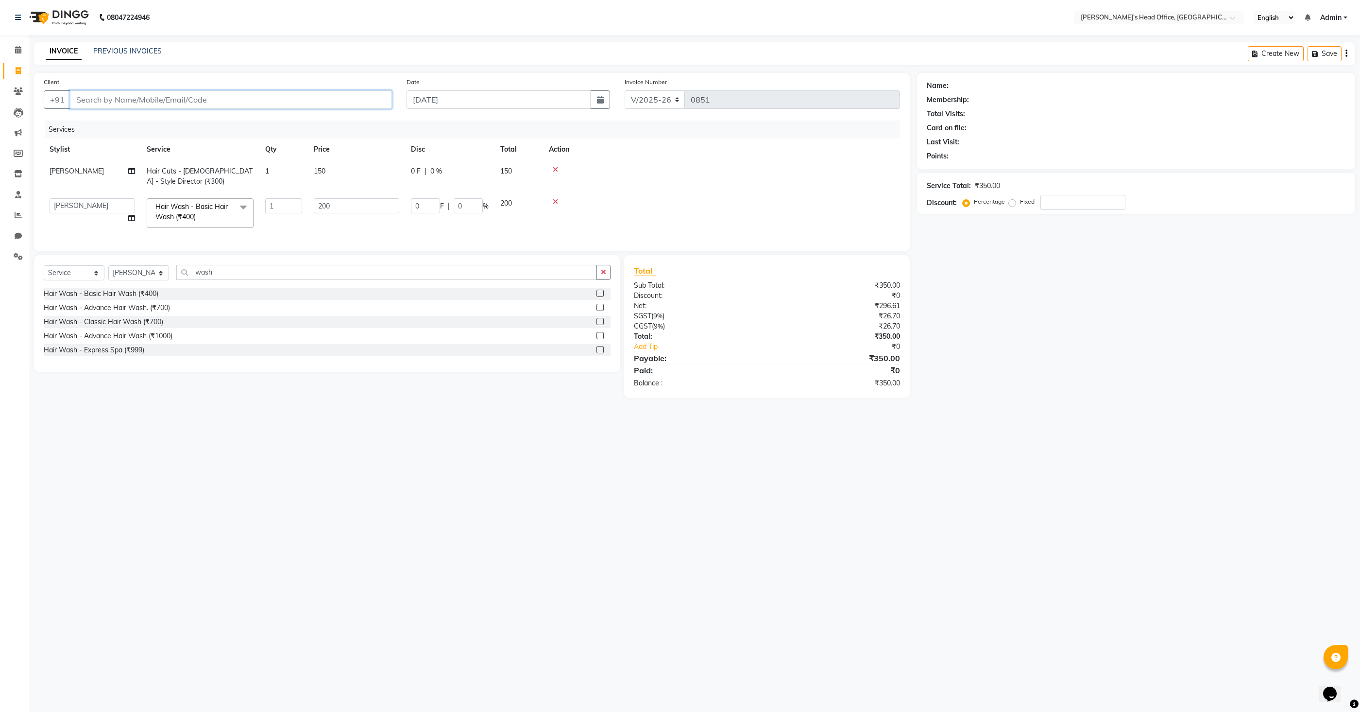
type input "7"
type input "0"
type input "7775043905"
click at [357, 106] on button "Add Client" at bounding box center [367, 99] width 50 height 18
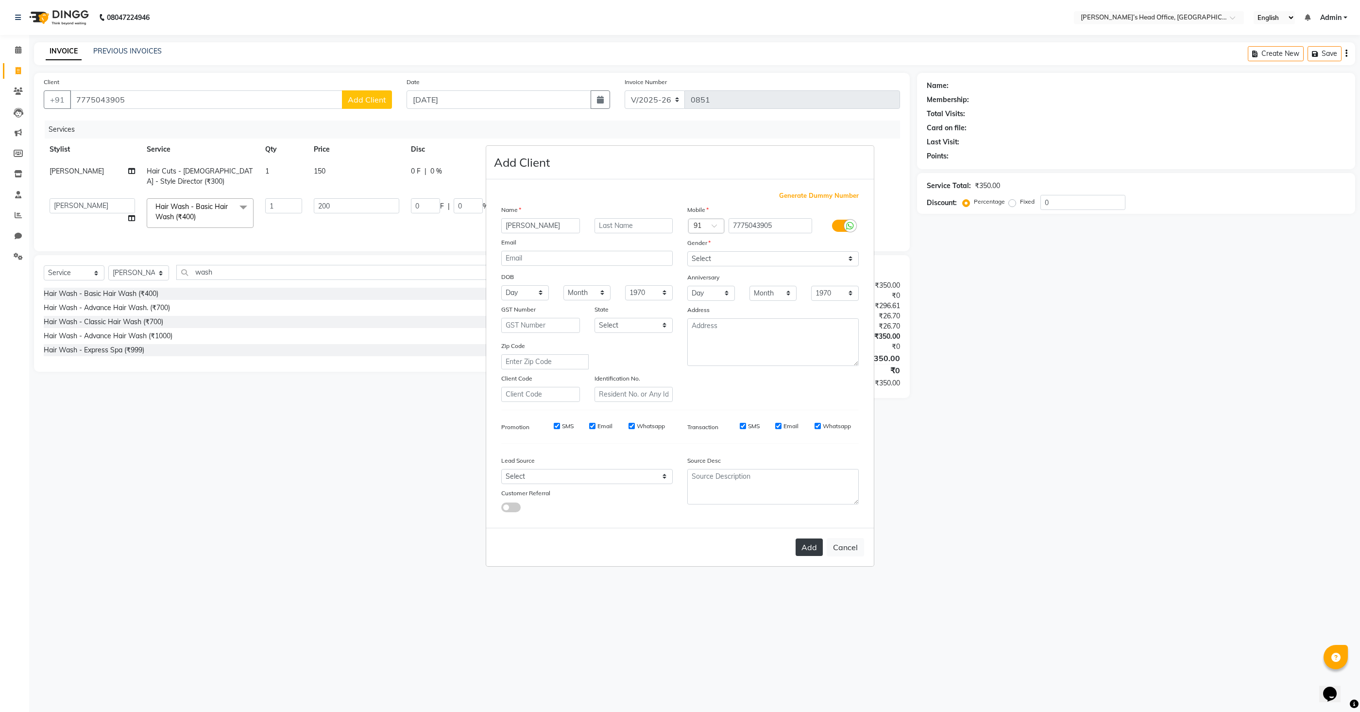
type input "[PERSON_NAME]"
click at [819, 545] on button "Add" at bounding box center [809, 546] width 27 height 17
click at [706, 261] on select "Select [DEMOGRAPHIC_DATA] [DEMOGRAPHIC_DATA] Other Prefer Not To Say" at bounding box center [772, 258] width 171 height 15
select select "[DEMOGRAPHIC_DATA]"
click at [687, 251] on select "Select [DEMOGRAPHIC_DATA] [DEMOGRAPHIC_DATA] Other Prefer Not To Say" at bounding box center [772, 258] width 171 height 15
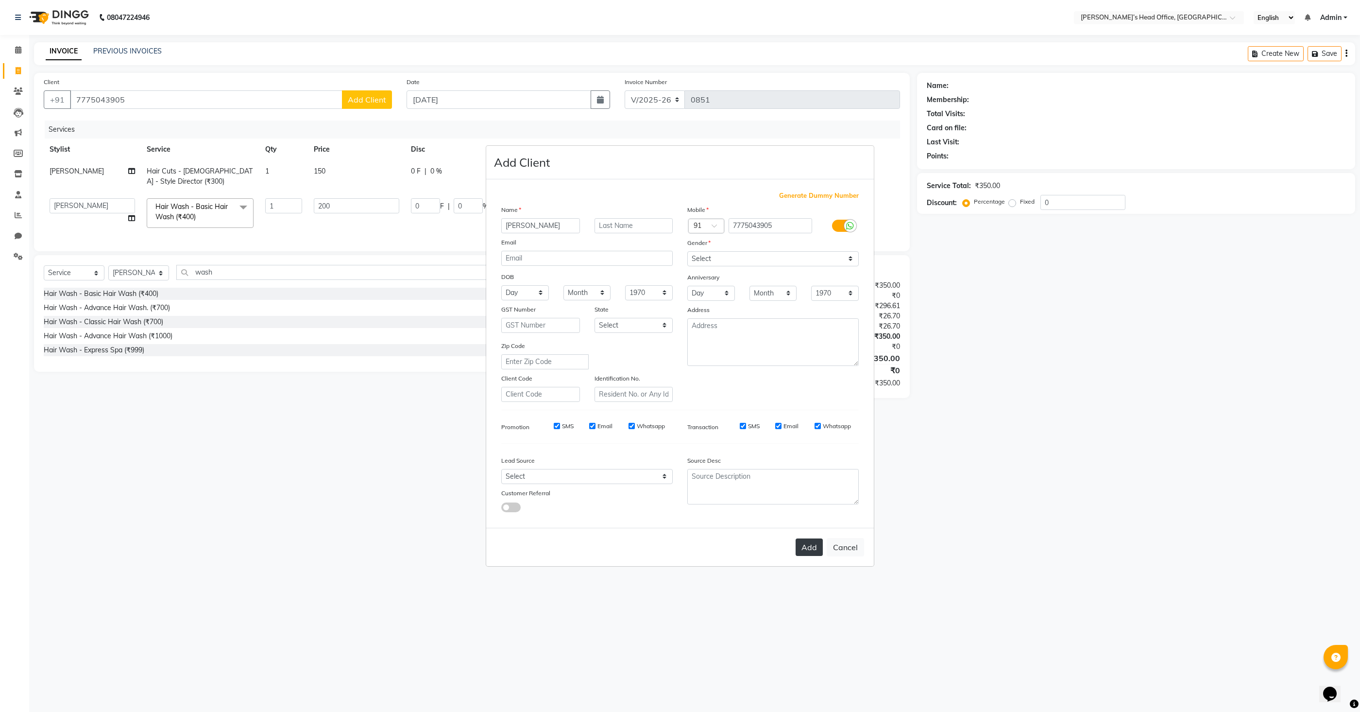
click at [812, 555] on button "Add" at bounding box center [809, 546] width 27 height 17
select select
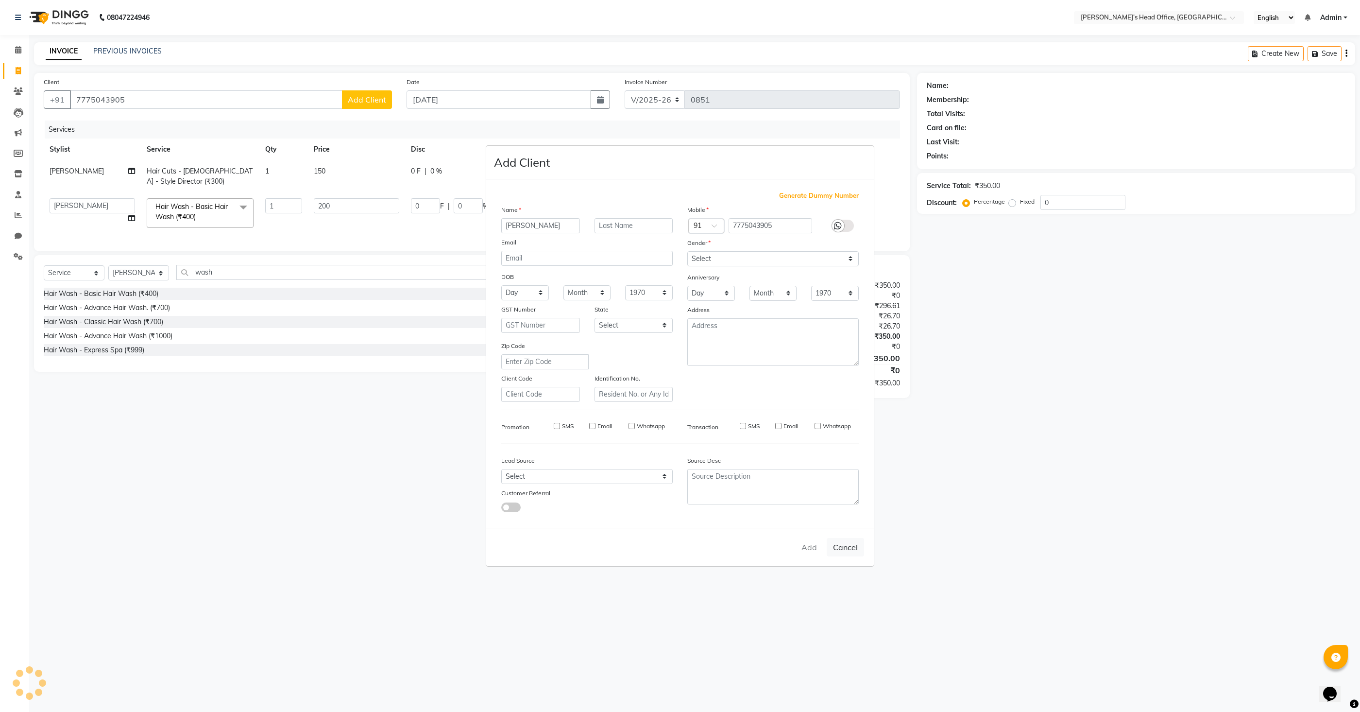
select select
checkbox input "false"
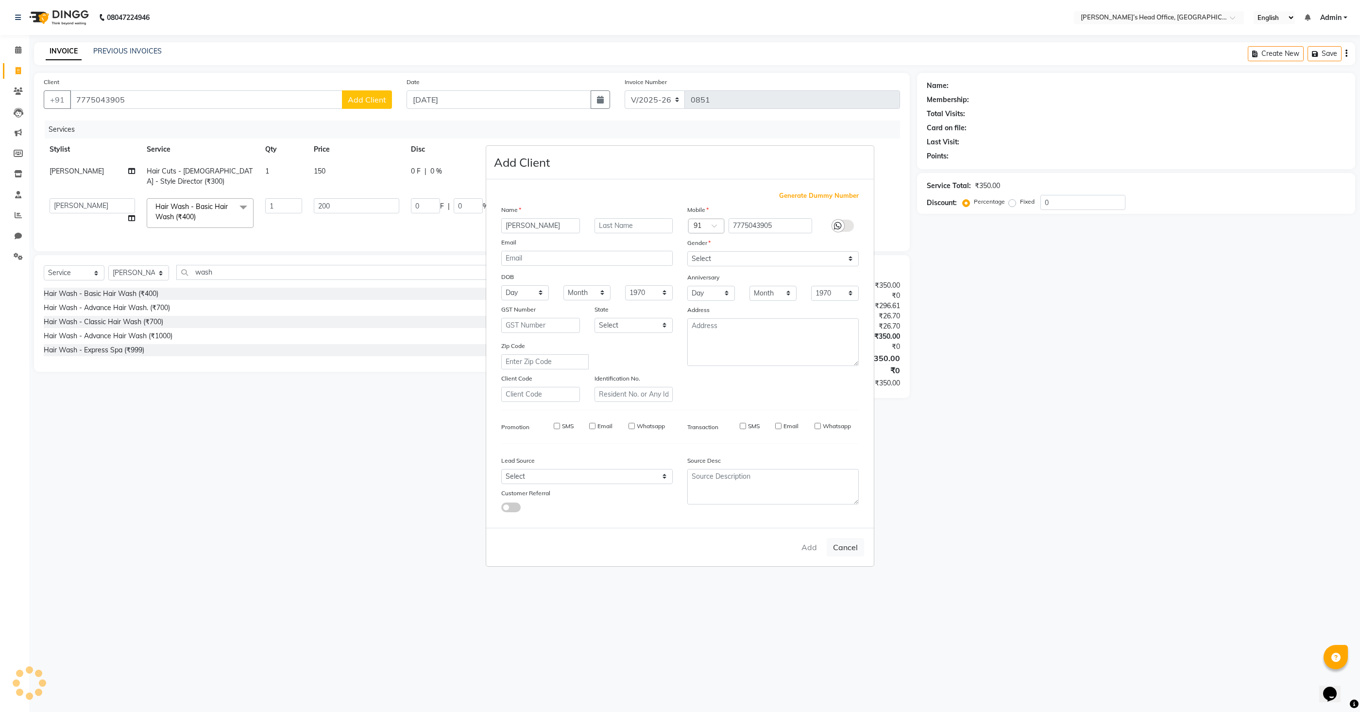
checkbox input "false"
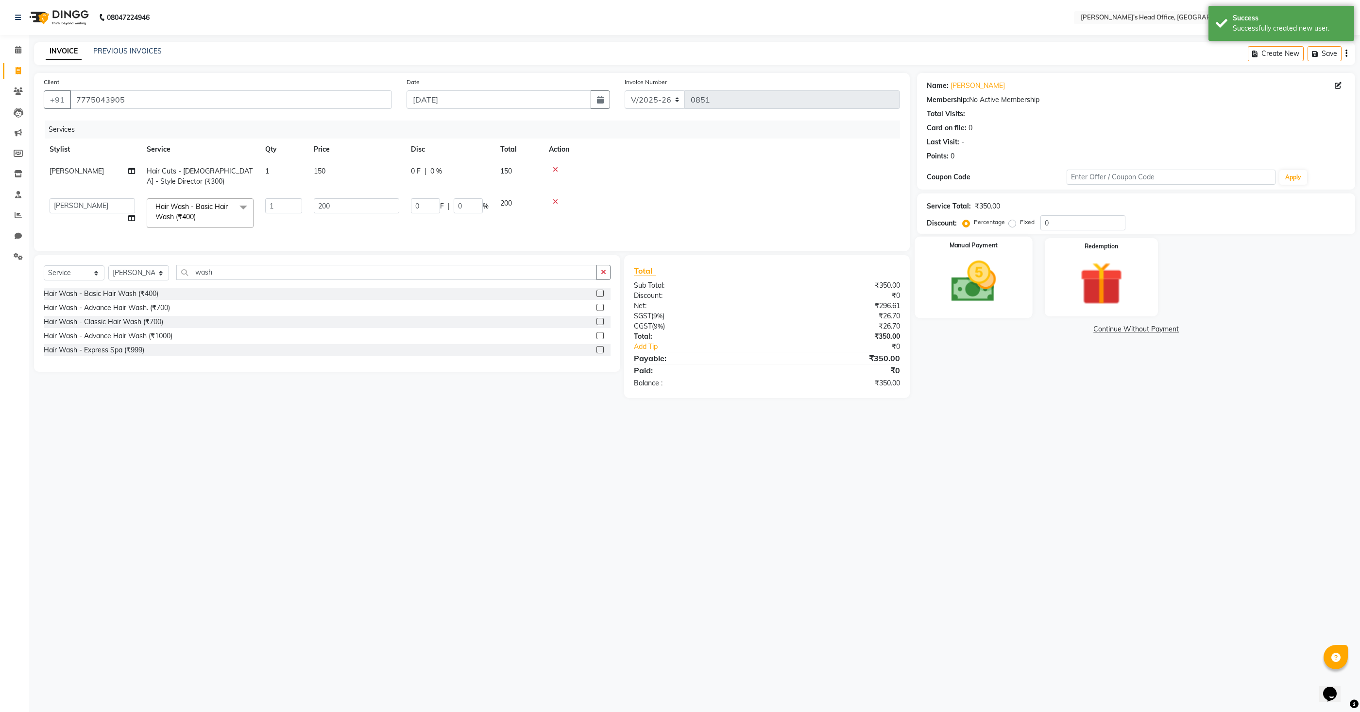
click at [1013, 298] on div "Manual Payment" at bounding box center [974, 277] width 118 height 81
click at [1106, 330] on span "GPay" at bounding box center [1108, 329] width 20 height 11
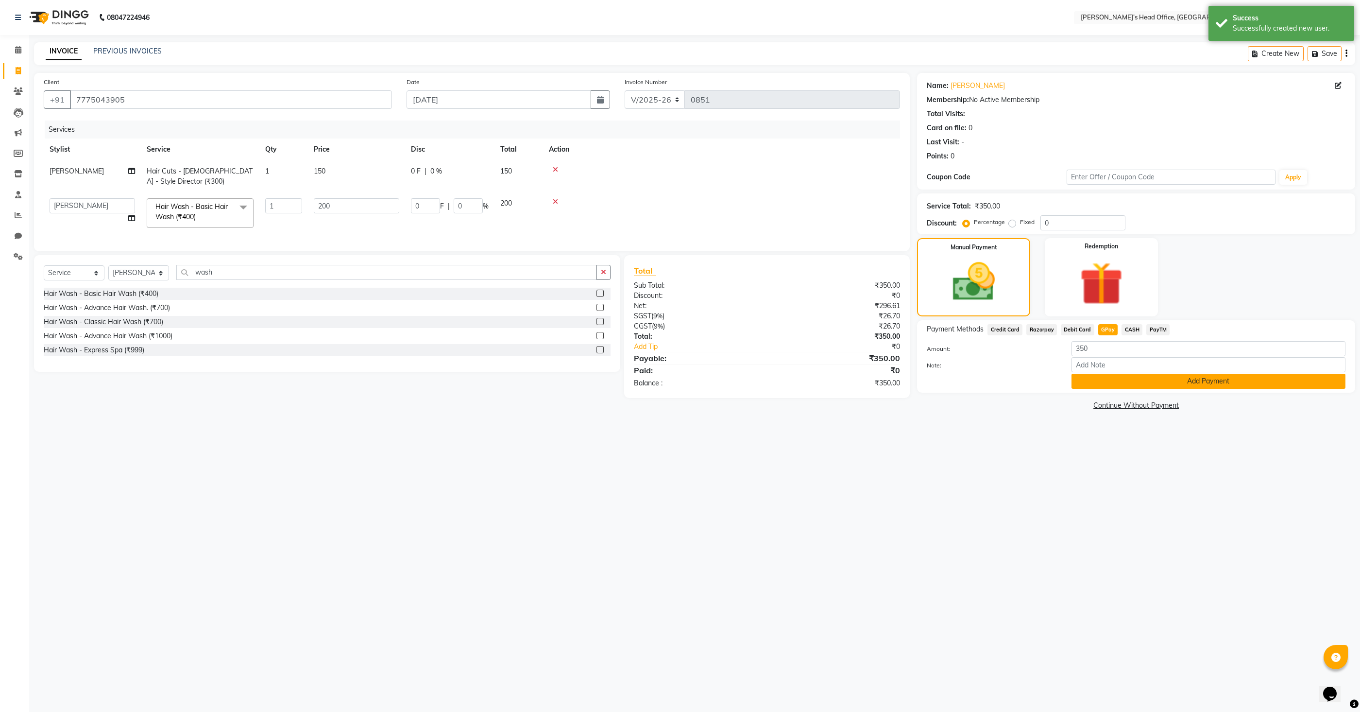
click at [1113, 379] on button "Add Payment" at bounding box center [1208, 380] width 274 height 15
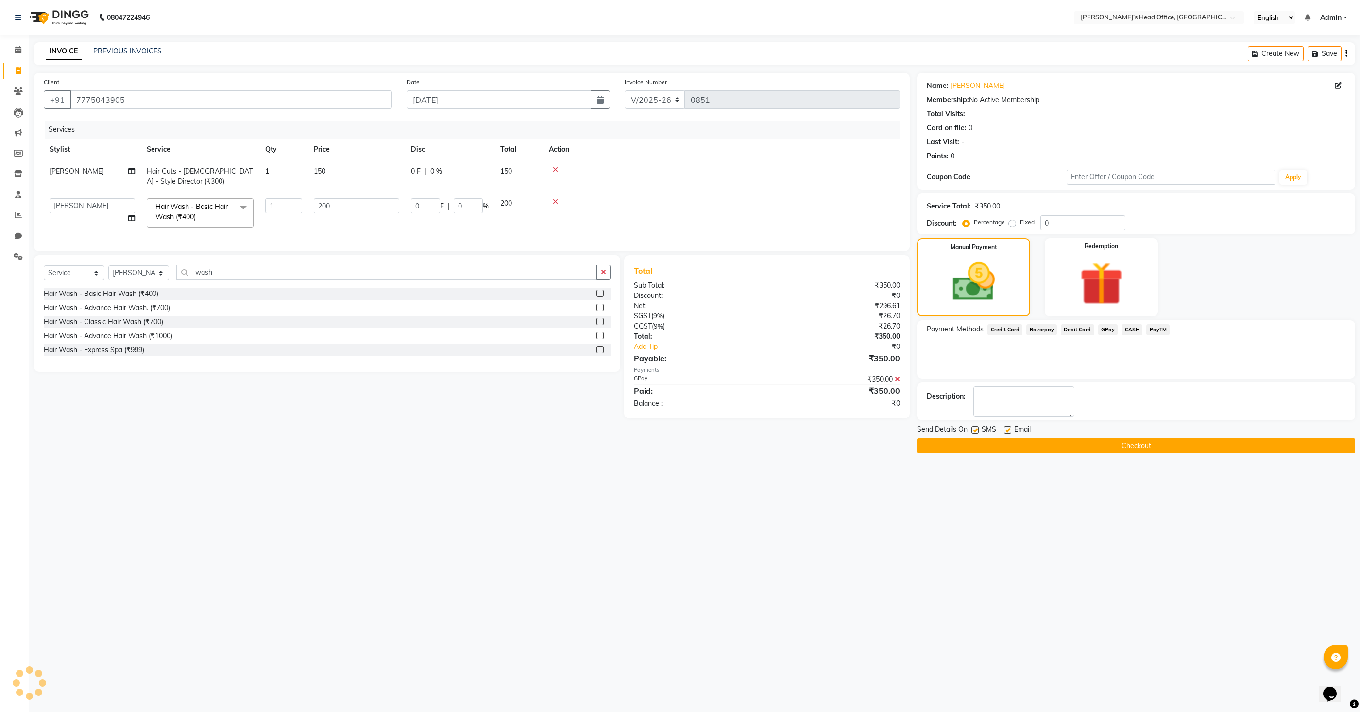
click at [977, 427] on label at bounding box center [974, 429] width 7 height 7
click at [977, 427] on input "checkbox" at bounding box center [974, 430] width 6 height 6
checkbox input "false"
click at [1005, 427] on label at bounding box center [1007, 429] width 7 height 7
click at [1005, 427] on input "checkbox" at bounding box center [1007, 430] width 6 height 6
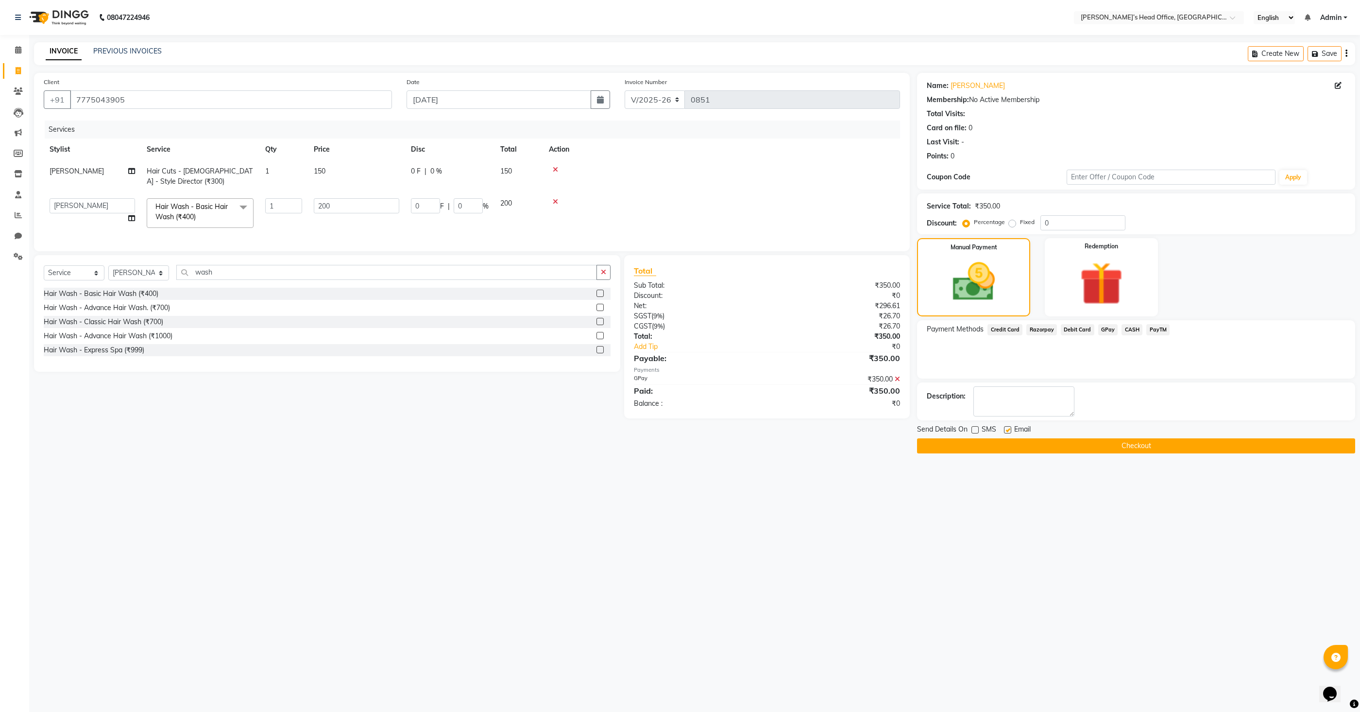
checkbox input "false"
click at [1101, 441] on button "Checkout" at bounding box center [1136, 445] width 438 height 15
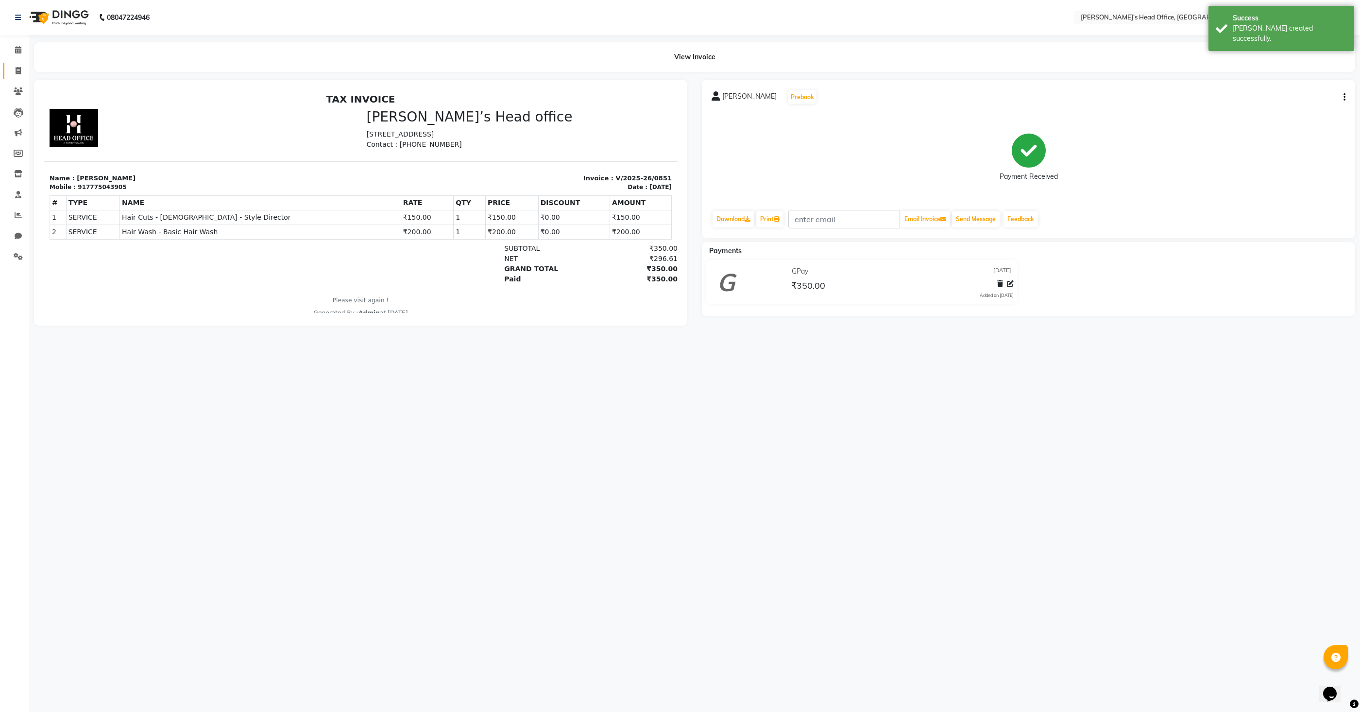
click at [21, 69] on span at bounding box center [18, 71] width 17 height 11
select select "7682"
select select "service"
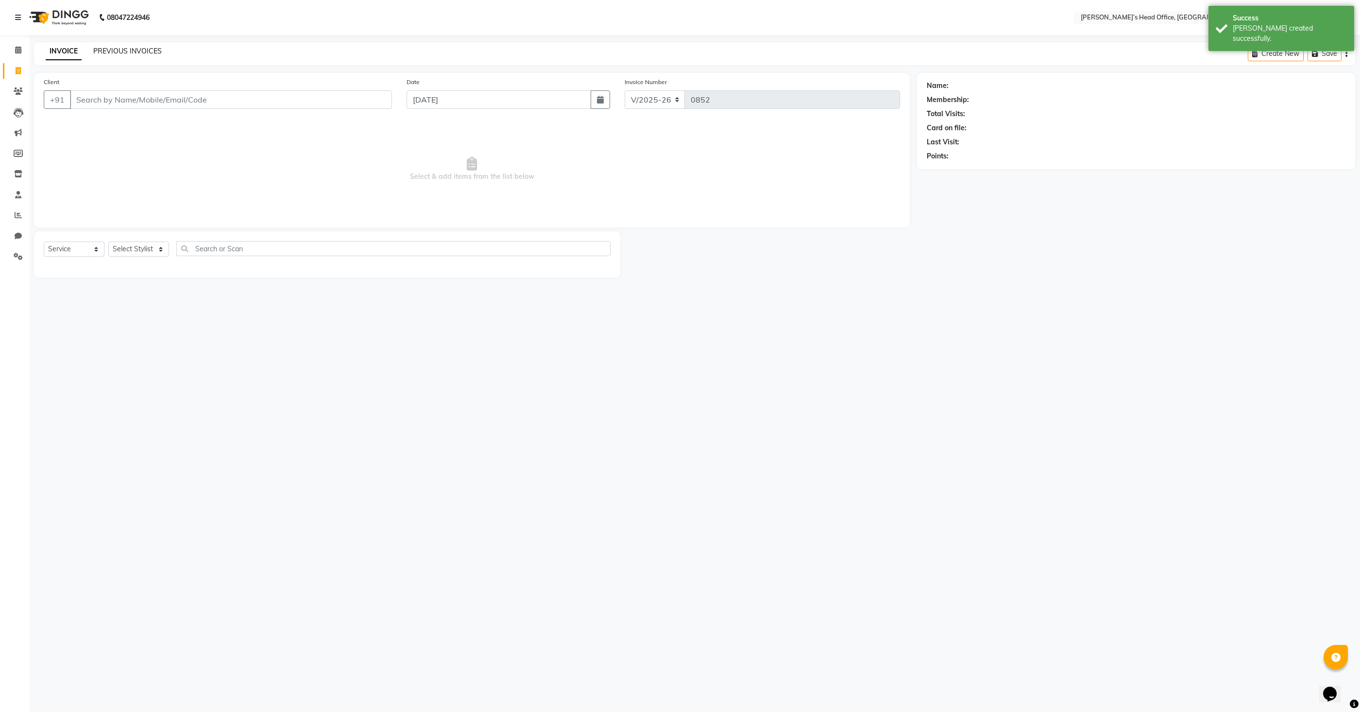
click at [151, 50] on link "PREVIOUS INVOICES" at bounding box center [127, 51] width 68 height 9
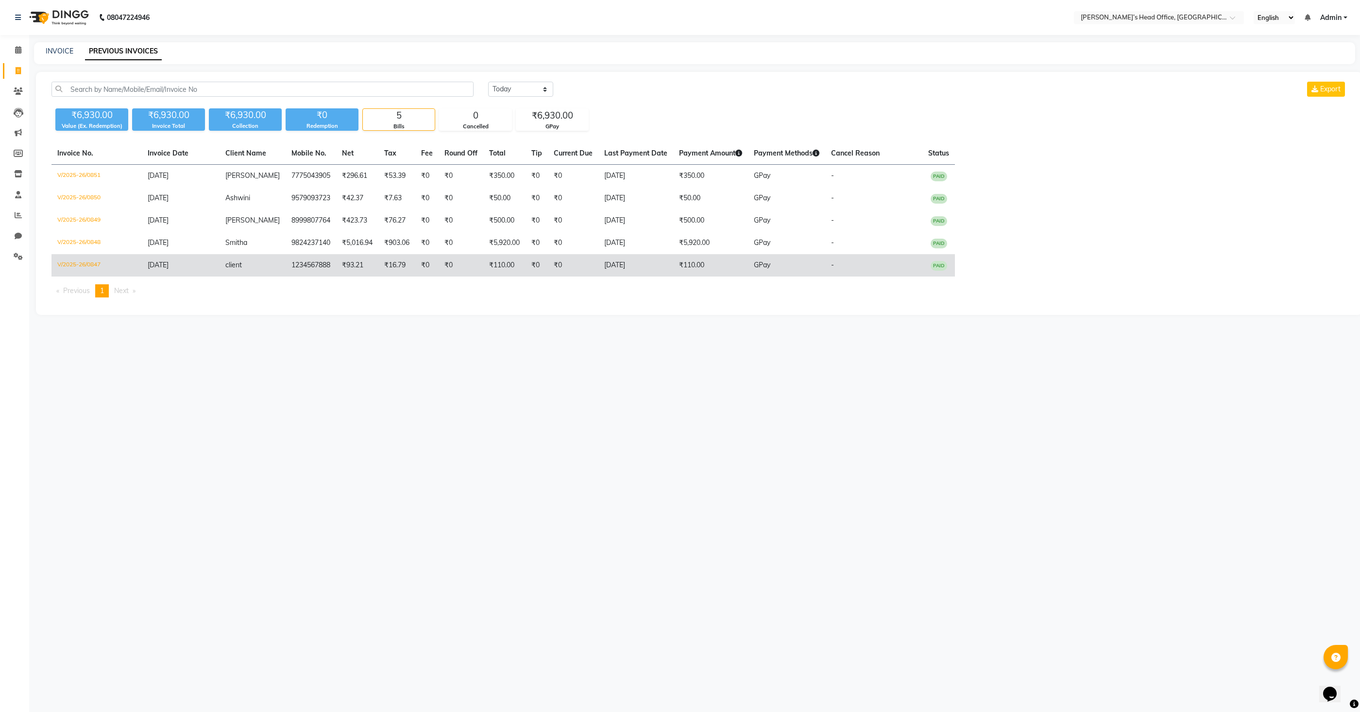
click at [73, 263] on td "V/2025-26/0847" at bounding box center [96, 265] width 90 height 22
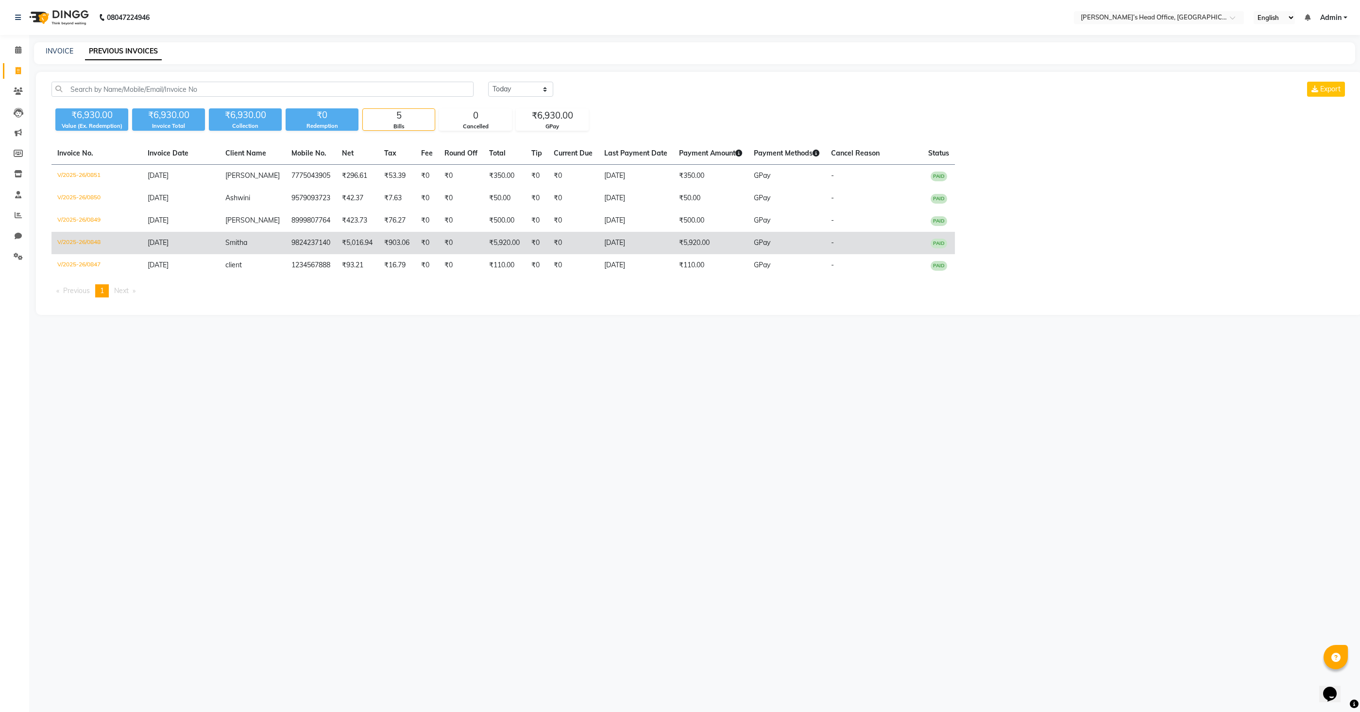
click at [75, 239] on td "V/2025-26/0848" at bounding box center [96, 243] width 90 height 22
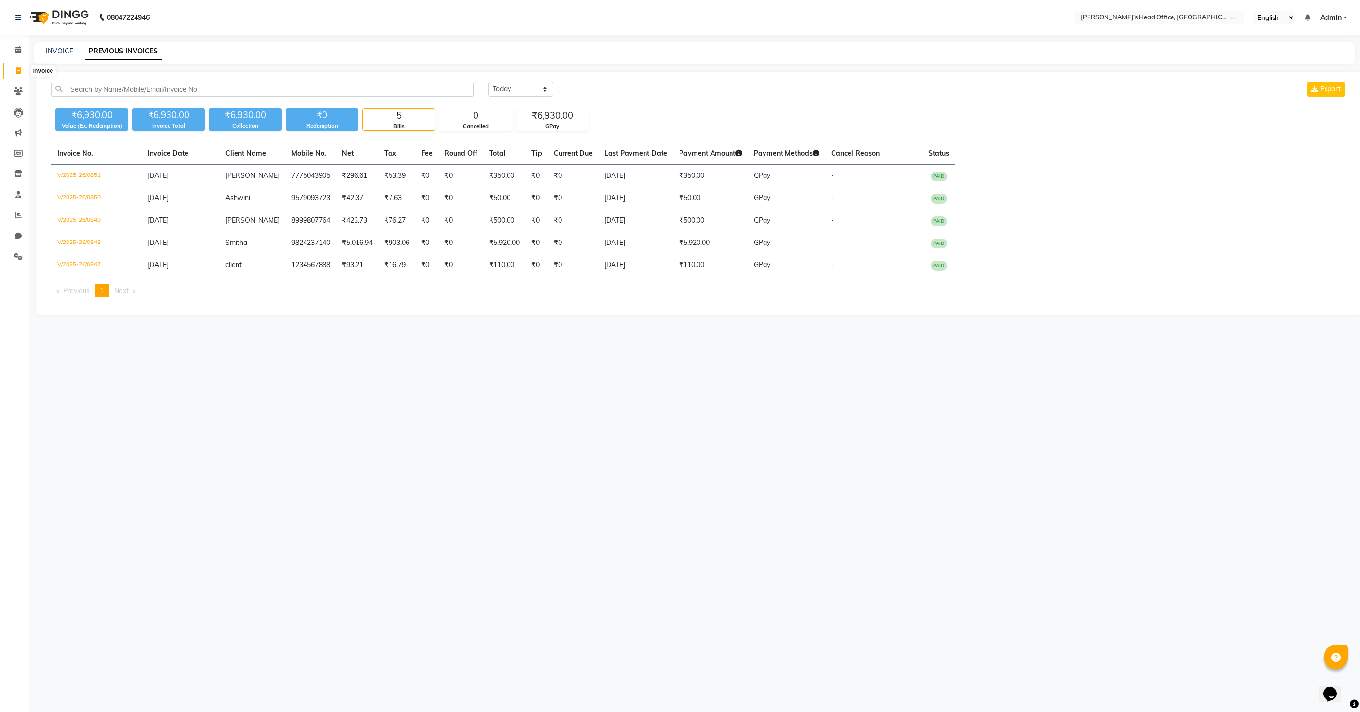
click at [15, 68] on span at bounding box center [18, 71] width 17 height 11
select select "7682"
select select "service"
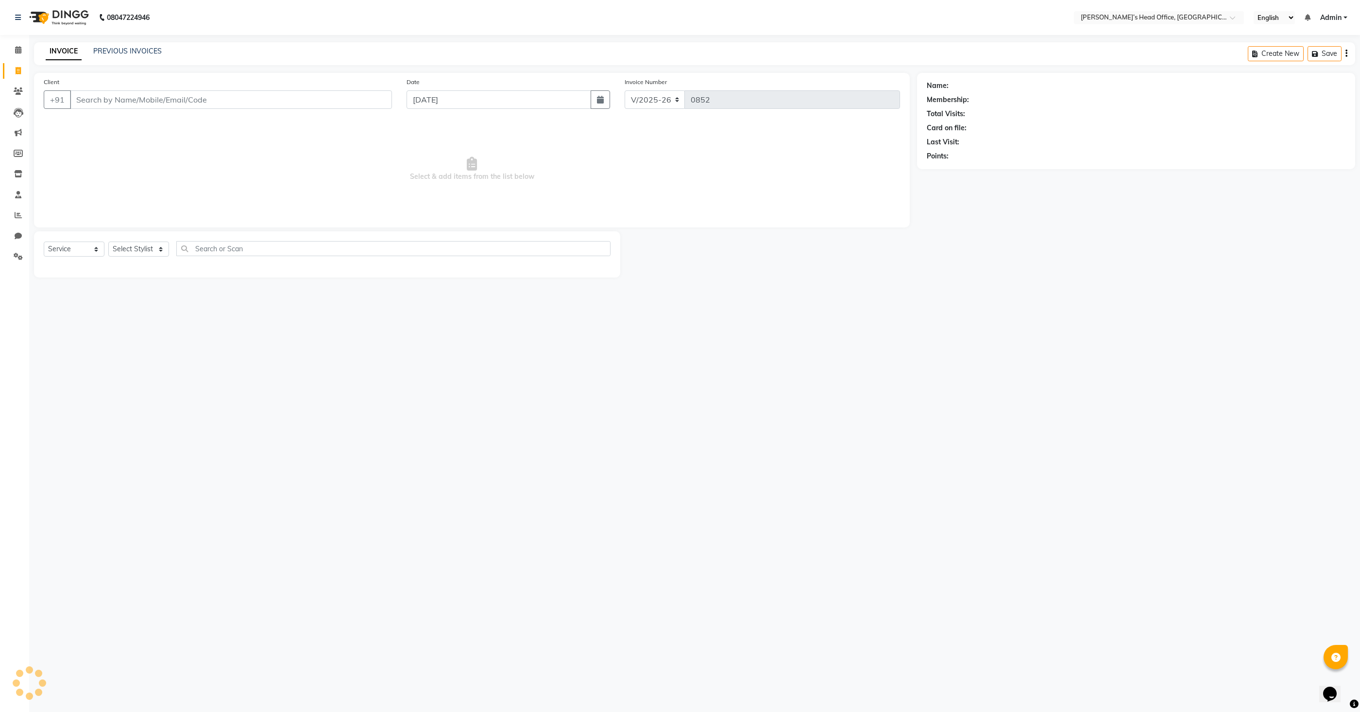
click at [136, 96] on input "Client" at bounding box center [231, 99] width 322 height 18
type input "9850335707"
click at [359, 98] on span "Add Client" at bounding box center [367, 100] width 38 height 10
type input "Datta"
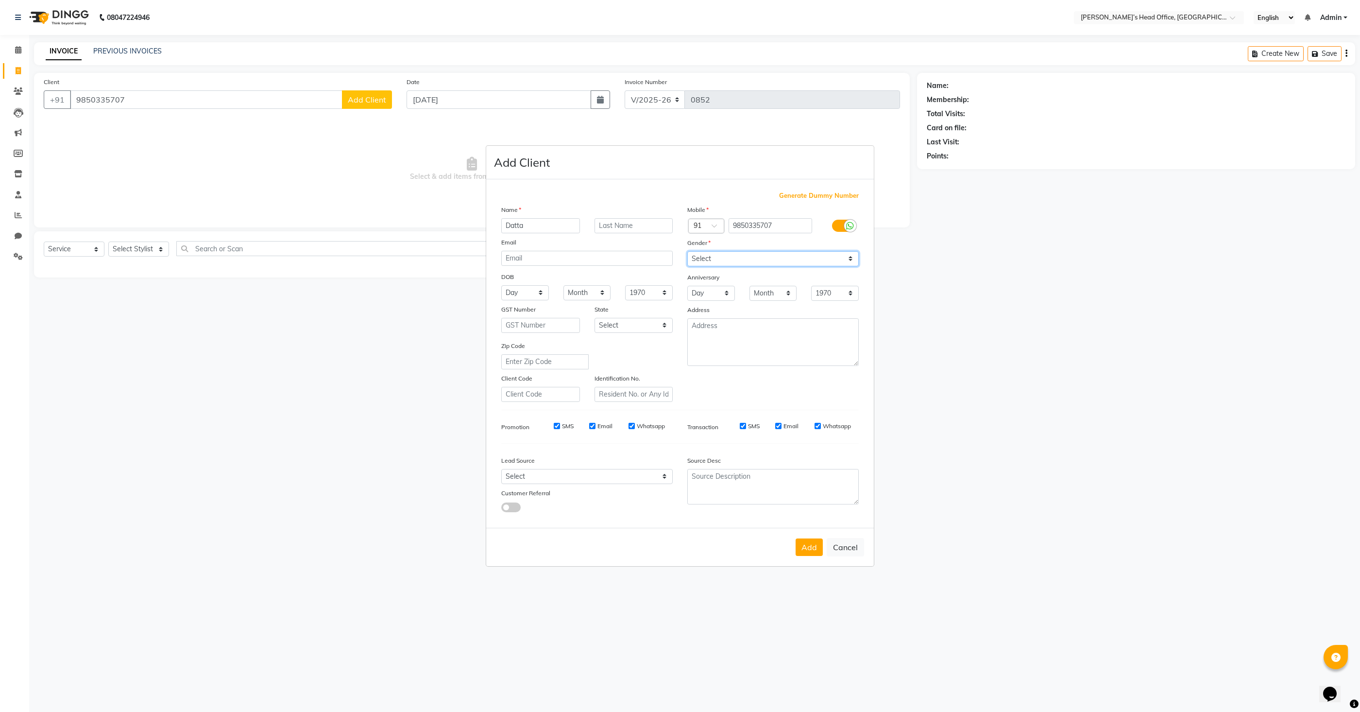
click at [739, 256] on select "Select [DEMOGRAPHIC_DATA] [DEMOGRAPHIC_DATA] Other Prefer Not To Say" at bounding box center [772, 258] width 171 height 15
select select "[DEMOGRAPHIC_DATA]"
click at [687, 251] on select "Select [DEMOGRAPHIC_DATA] [DEMOGRAPHIC_DATA] Other Prefer Not To Say" at bounding box center [772, 258] width 171 height 15
click at [808, 551] on button "Add" at bounding box center [809, 546] width 27 height 17
select select
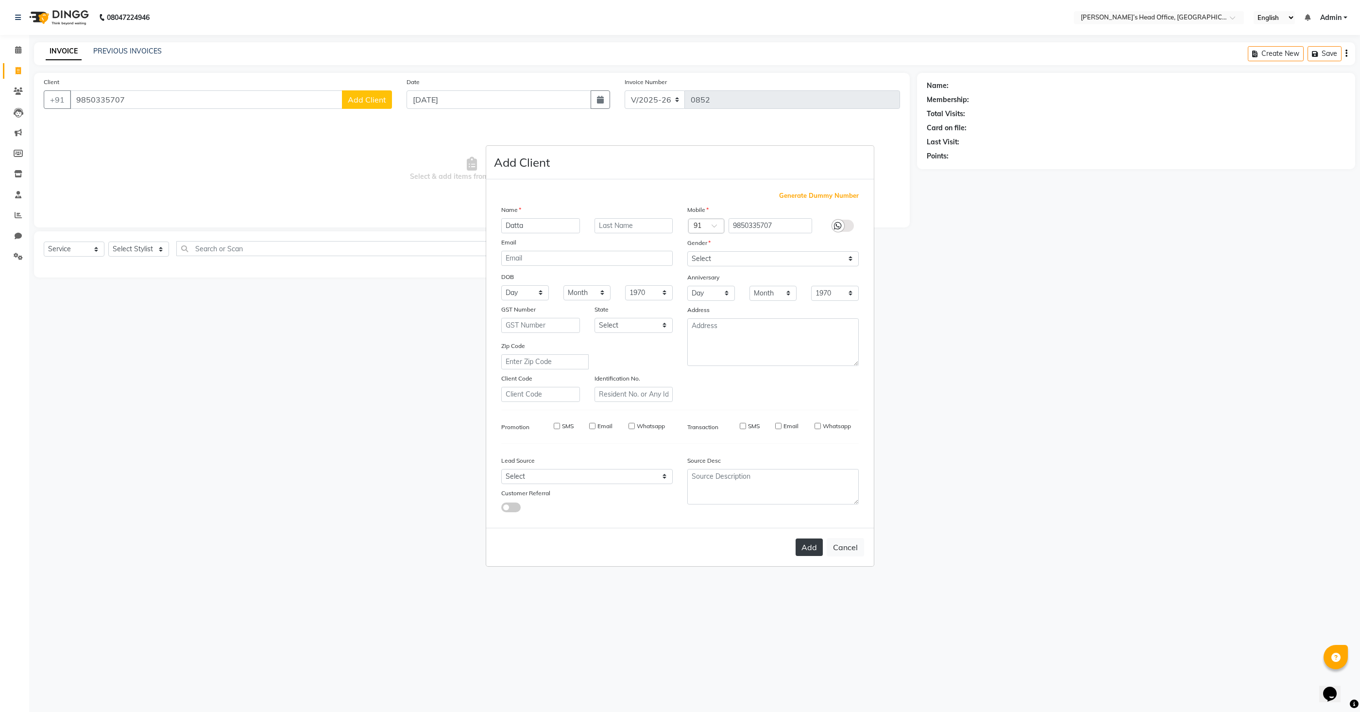
select select
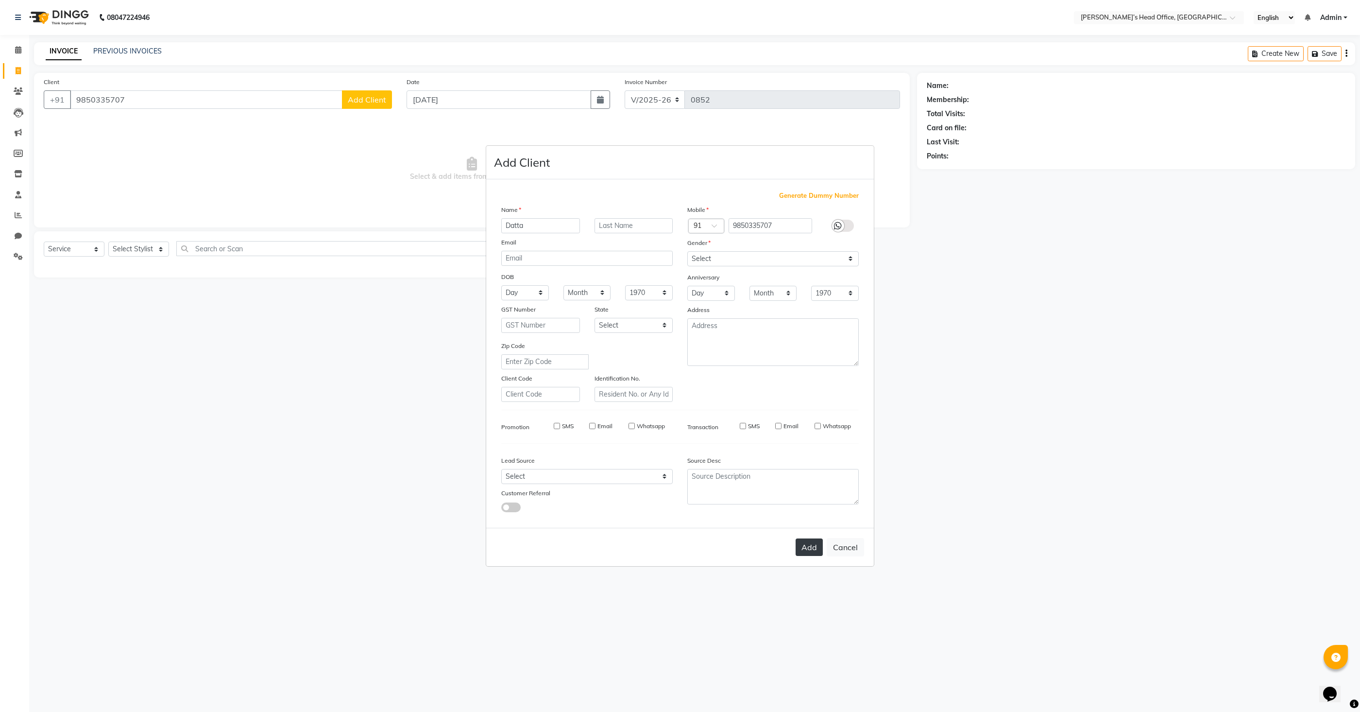
select select
checkbox input "false"
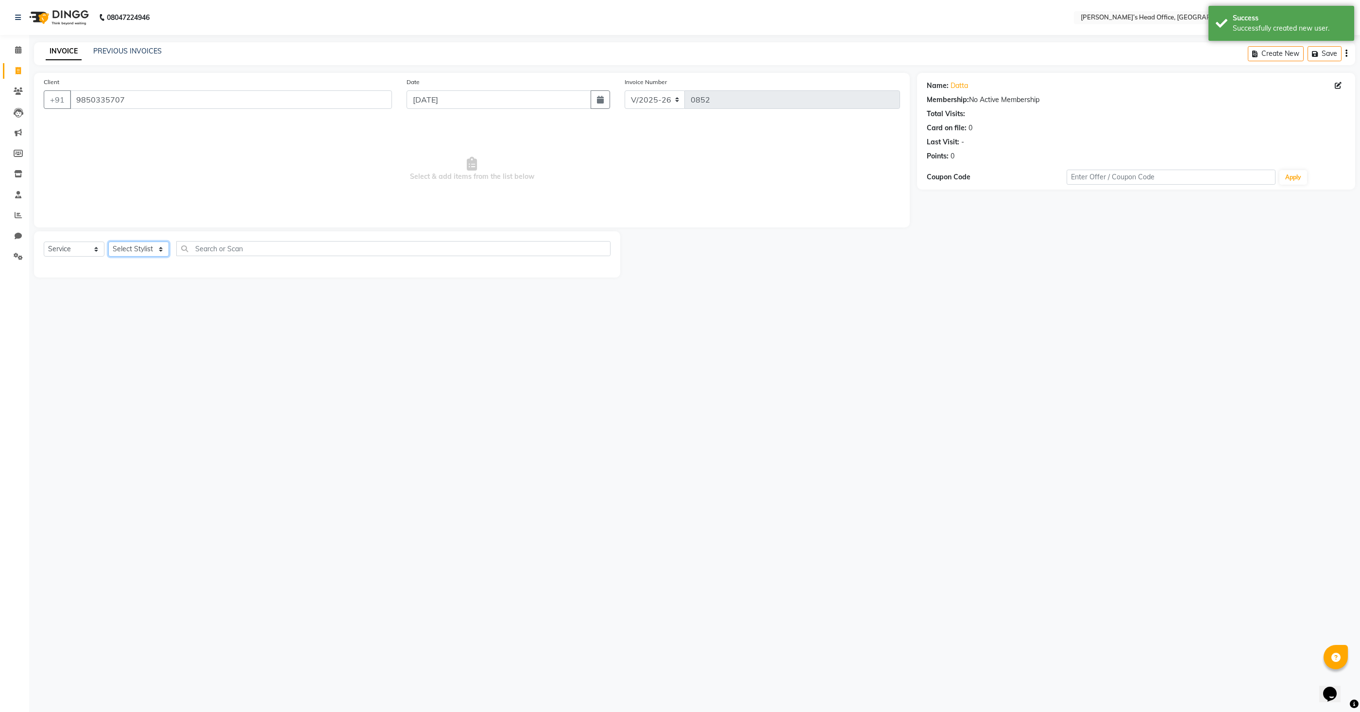
click at [136, 251] on select "Select Stylist [PERSON_NAME] [PERSON_NAME] [PERSON_NAME] [PERSON_NAME] [PERSON_…" at bounding box center [138, 248] width 61 height 15
select select "68762"
click at [108, 241] on select "Select Stylist [PERSON_NAME] [PERSON_NAME] [PERSON_NAME] [PERSON_NAME] [PERSON_…" at bounding box center [138, 248] width 61 height 15
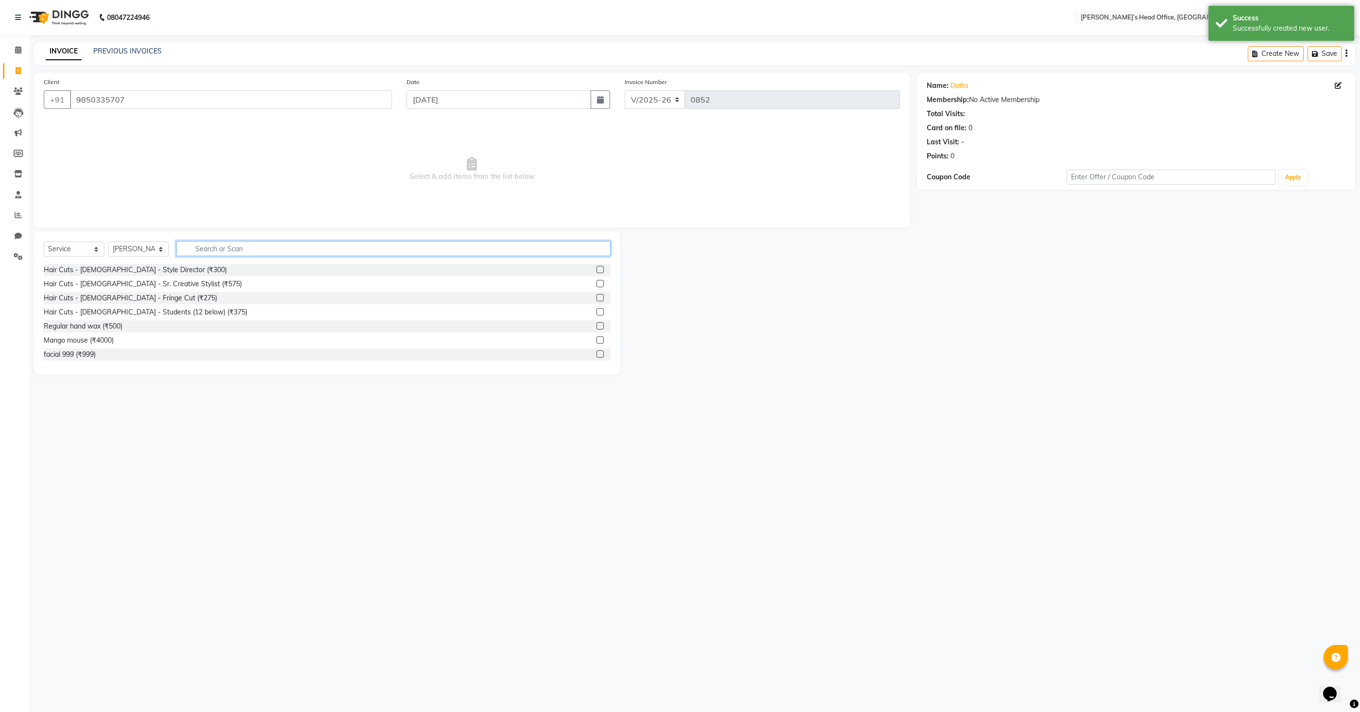
click at [231, 251] on input "text" at bounding box center [393, 248] width 434 height 15
type input "Hai"
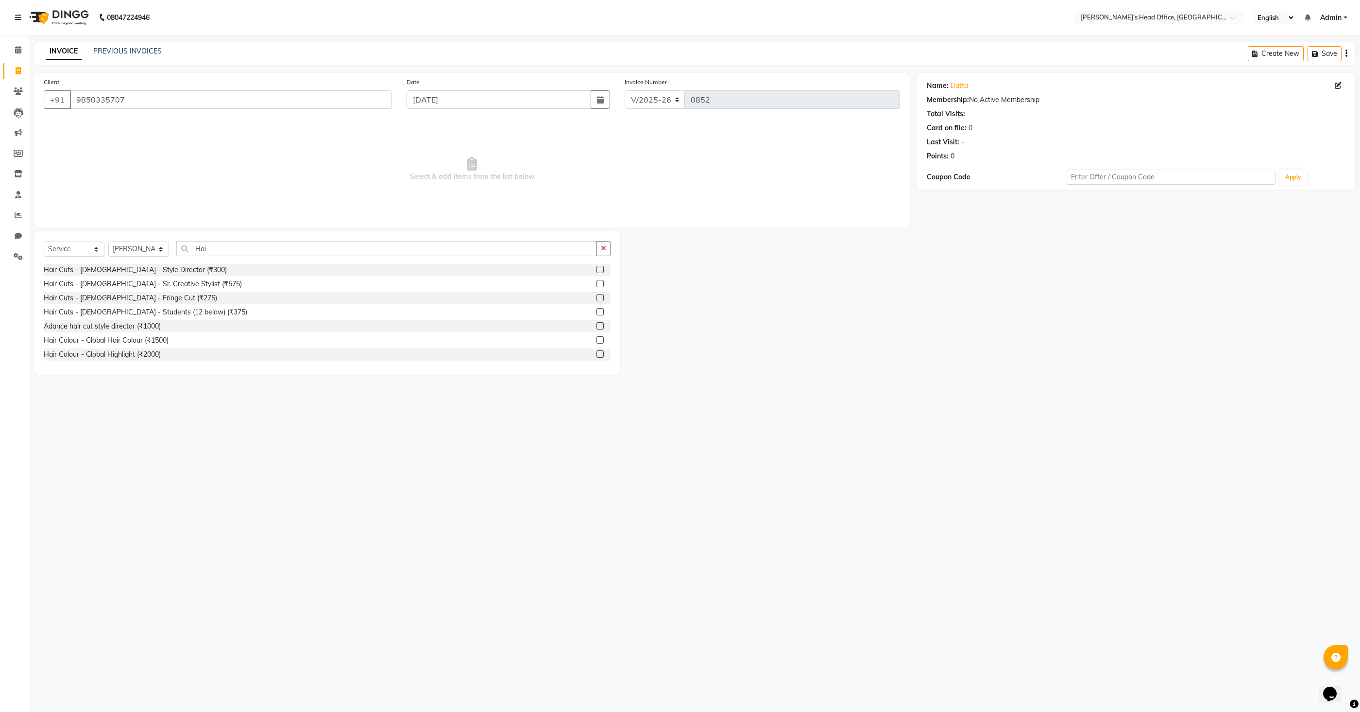
click at [603, 270] on label at bounding box center [599, 269] width 7 height 7
click at [603, 270] on input "checkbox" at bounding box center [599, 270] width 6 height 6
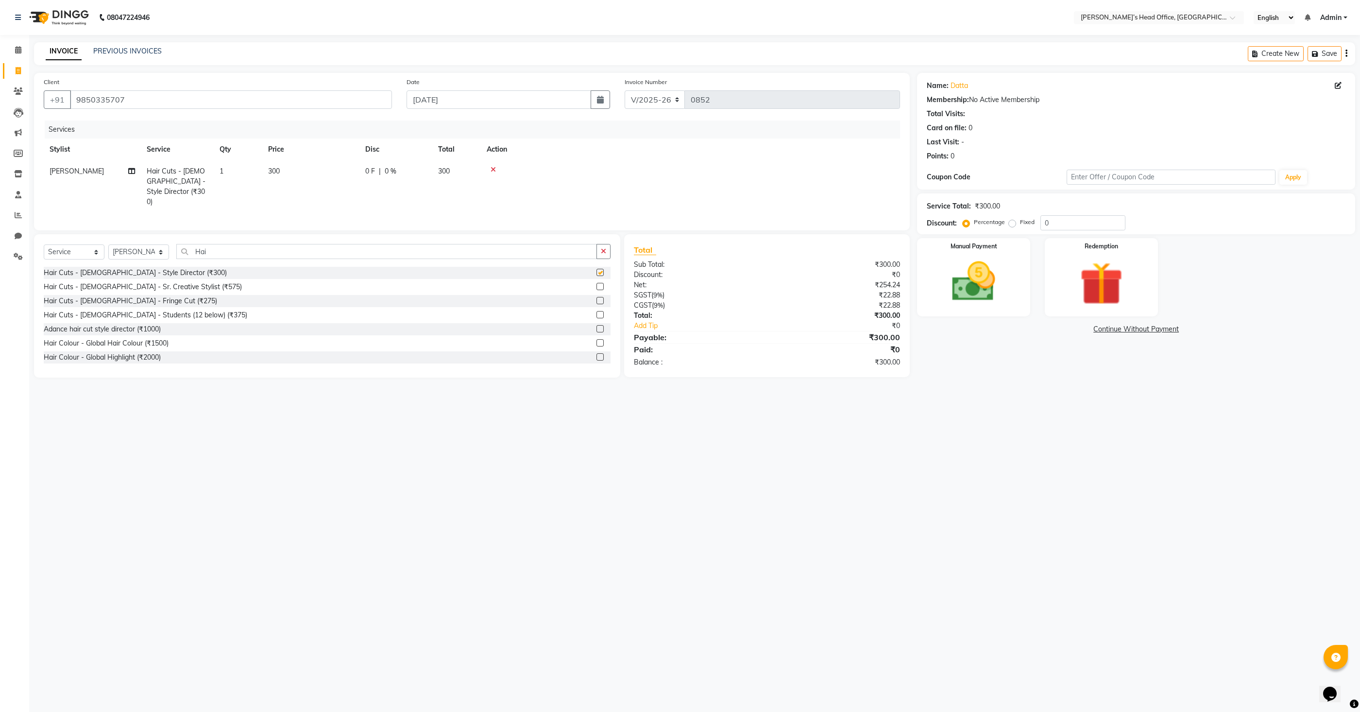
checkbox input "false"
click at [263, 245] on input "Hai" at bounding box center [386, 251] width 421 height 15
type input "bea"
click at [602, 271] on label at bounding box center [599, 272] width 7 height 7
click at [602, 271] on input "checkbox" at bounding box center [599, 273] width 6 height 6
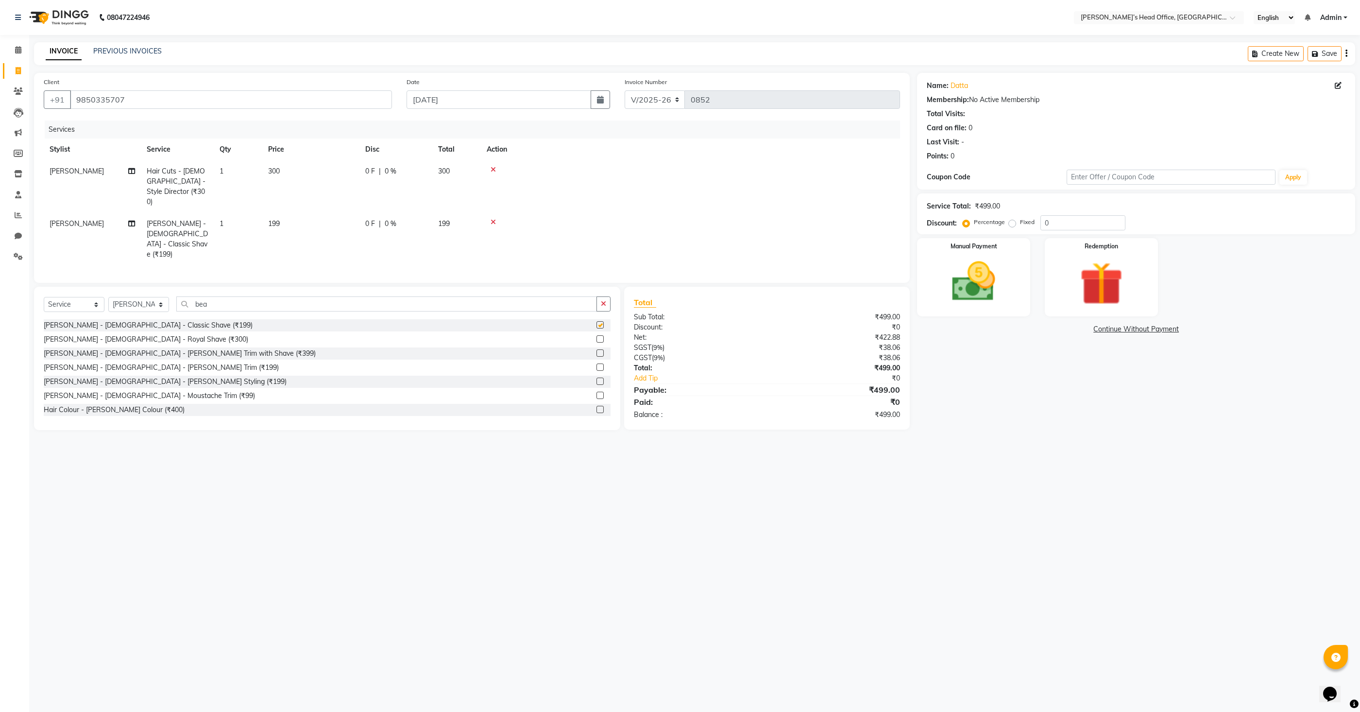
checkbox input "false"
click at [270, 172] on span "300" at bounding box center [274, 171] width 12 height 9
select select "68762"
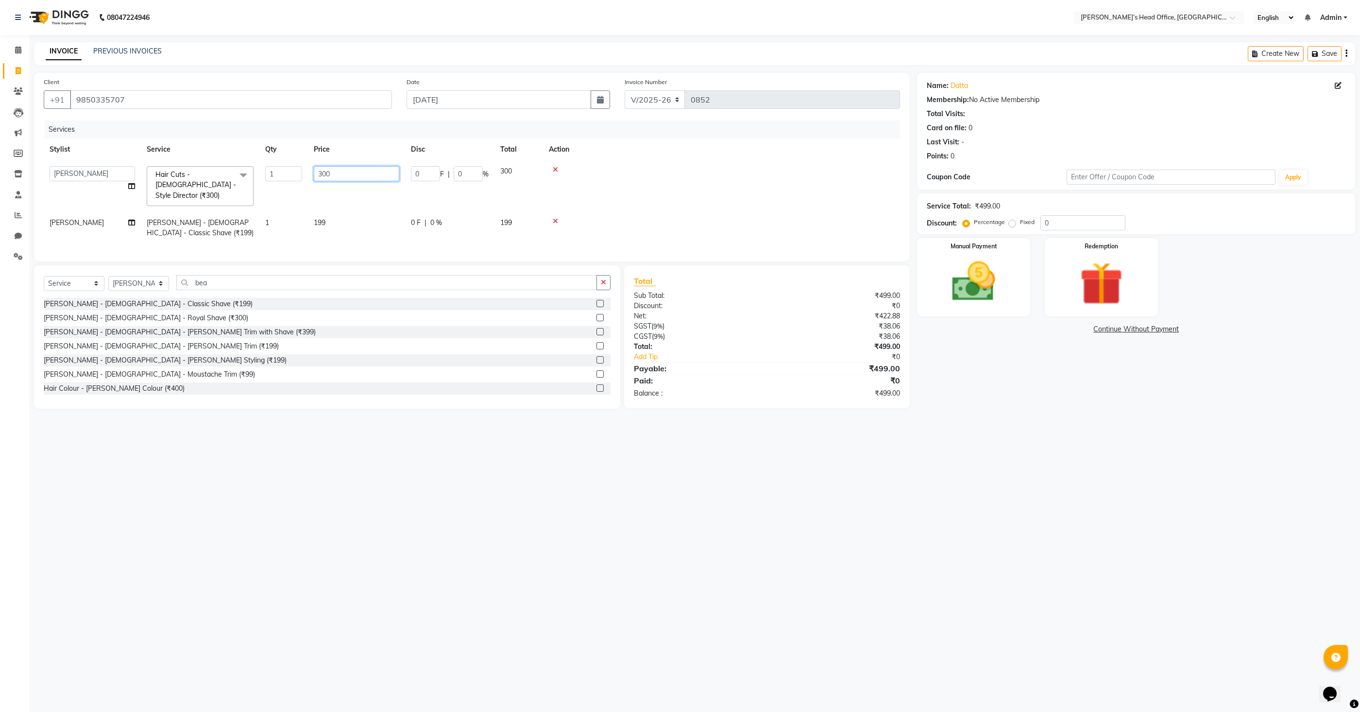
click at [373, 175] on input "300" at bounding box center [356, 173] width 85 height 15
type input "150"
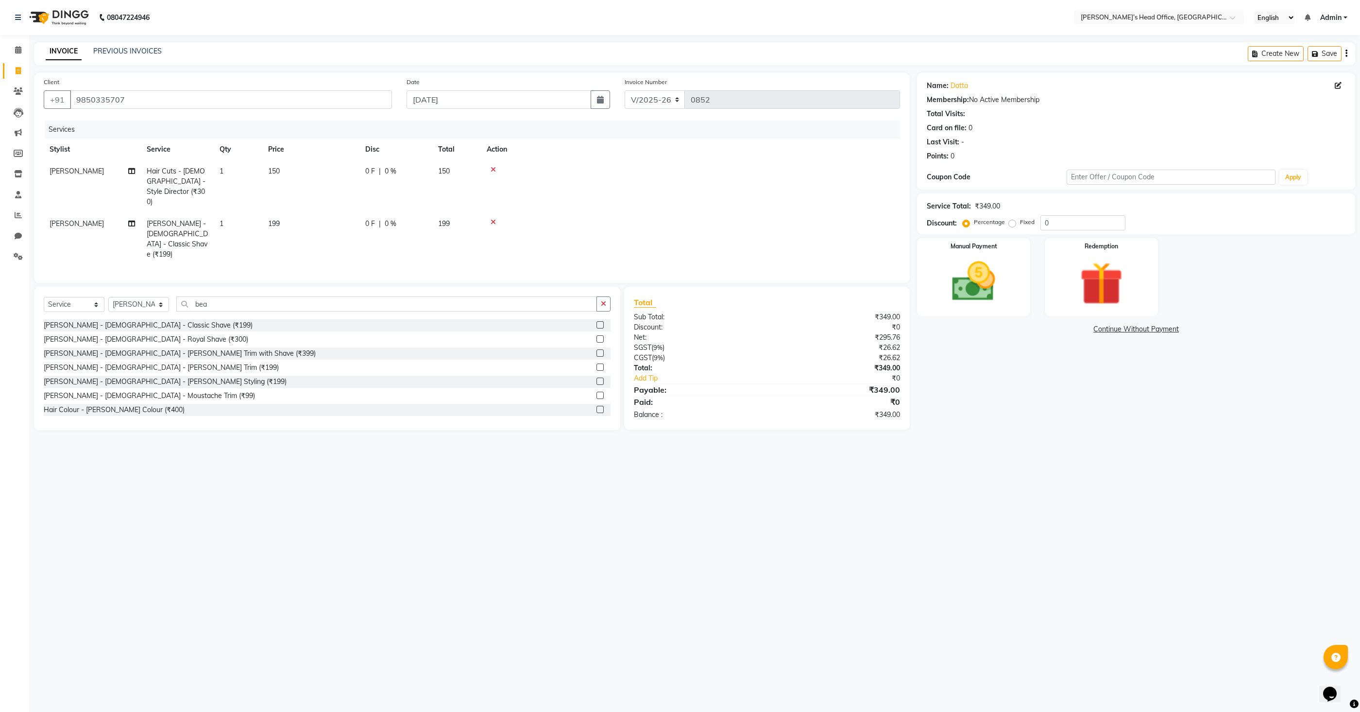
click at [326, 213] on td "199" at bounding box center [310, 239] width 97 height 52
select select "68762"
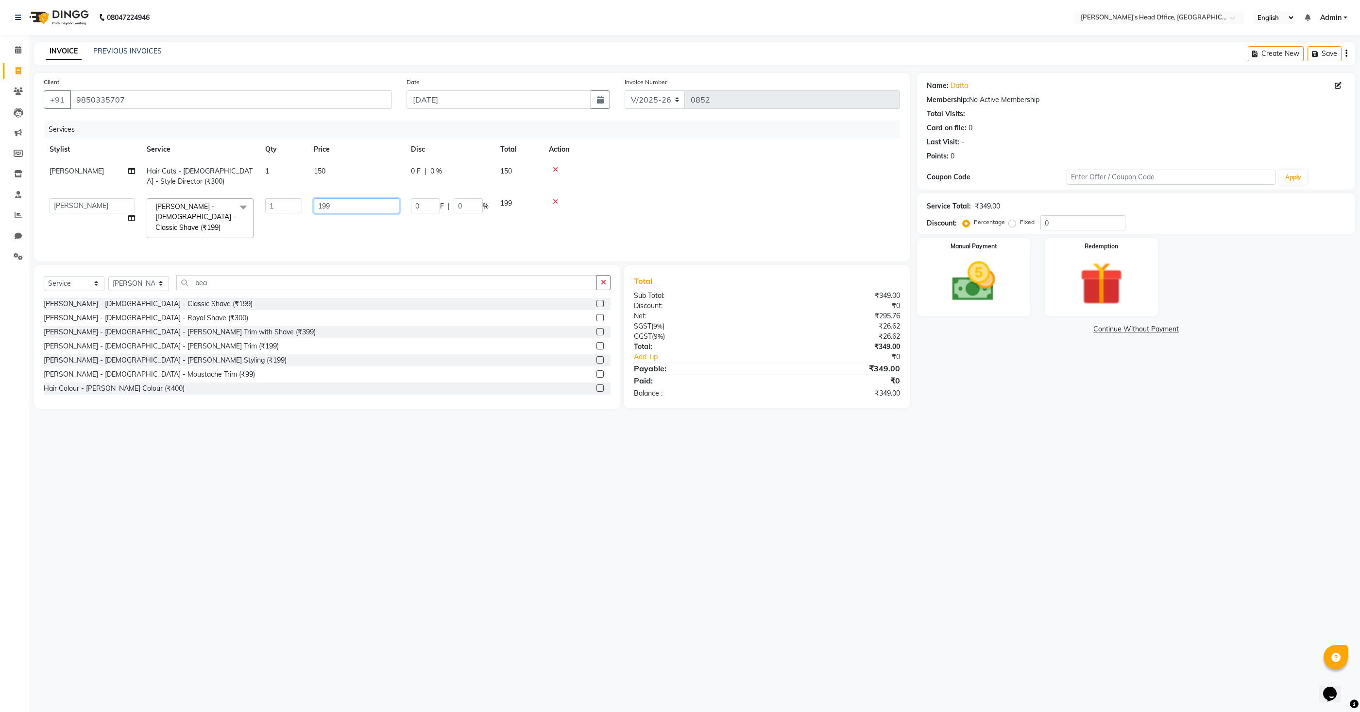
click at [349, 206] on input "199" at bounding box center [356, 205] width 85 height 15
type input "150"
click at [403, 237] on div "Services Stylist Service Qty Price Disc Total Action [PERSON_NAME] Hair Cuts - …" at bounding box center [472, 185] width 856 height 131
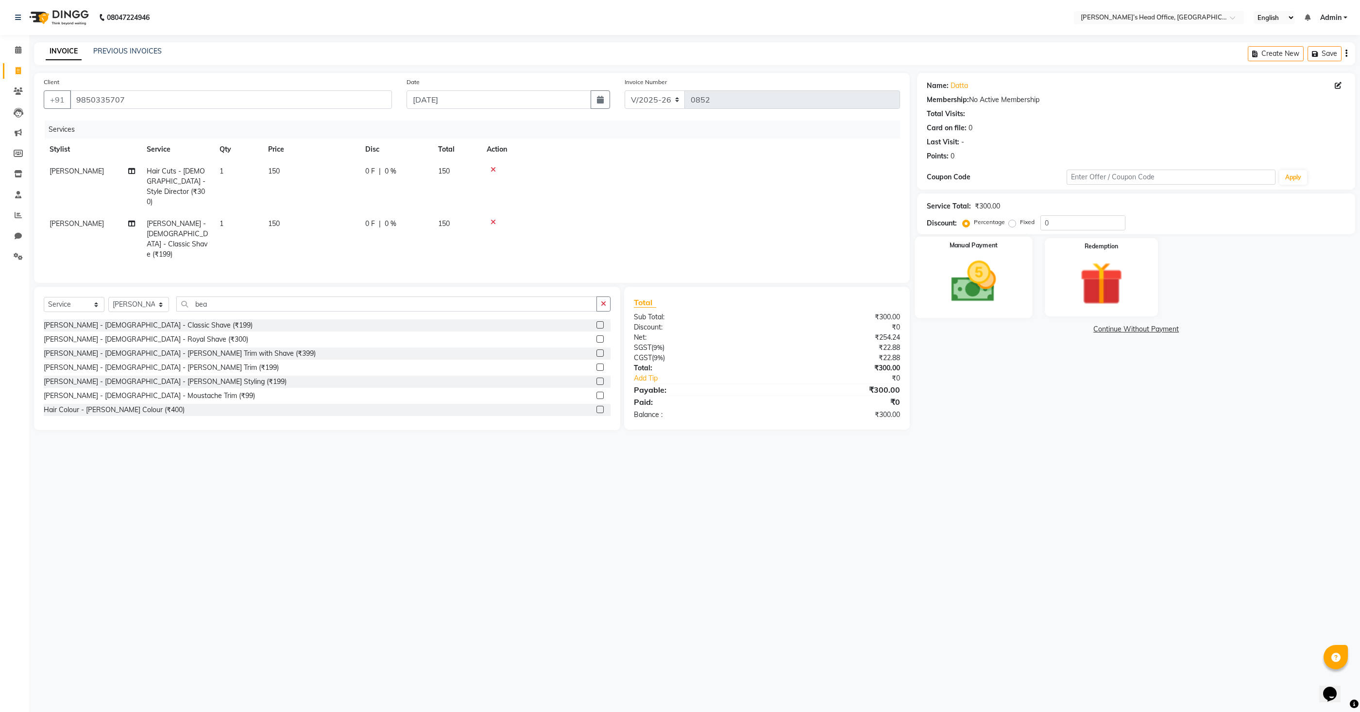
click at [989, 305] on img at bounding box center [973, 281] width 73 height 52
click at [1133, 332] on span "CASH" at bounding box center [1131, 329] width 21 height 11
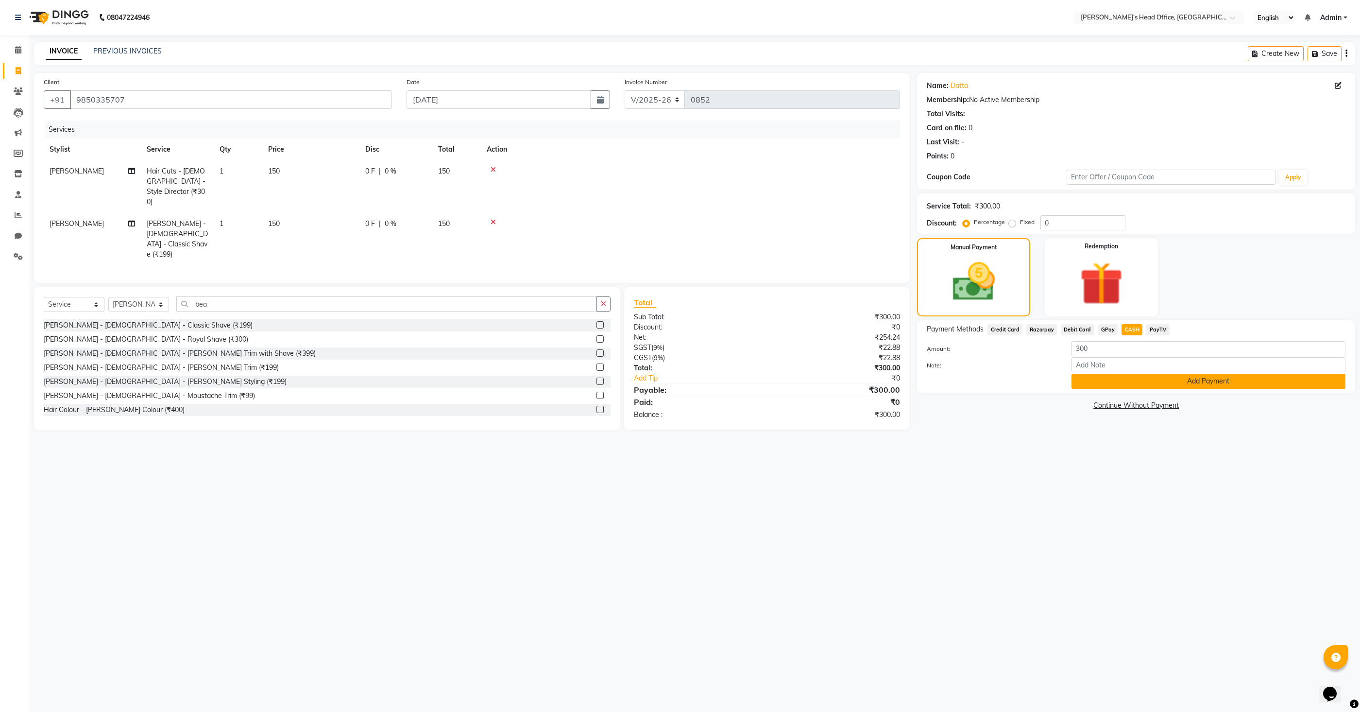
click at [1169, 384] on button "Add Payment" at bounding box center [1208, 380] width 274 height 15
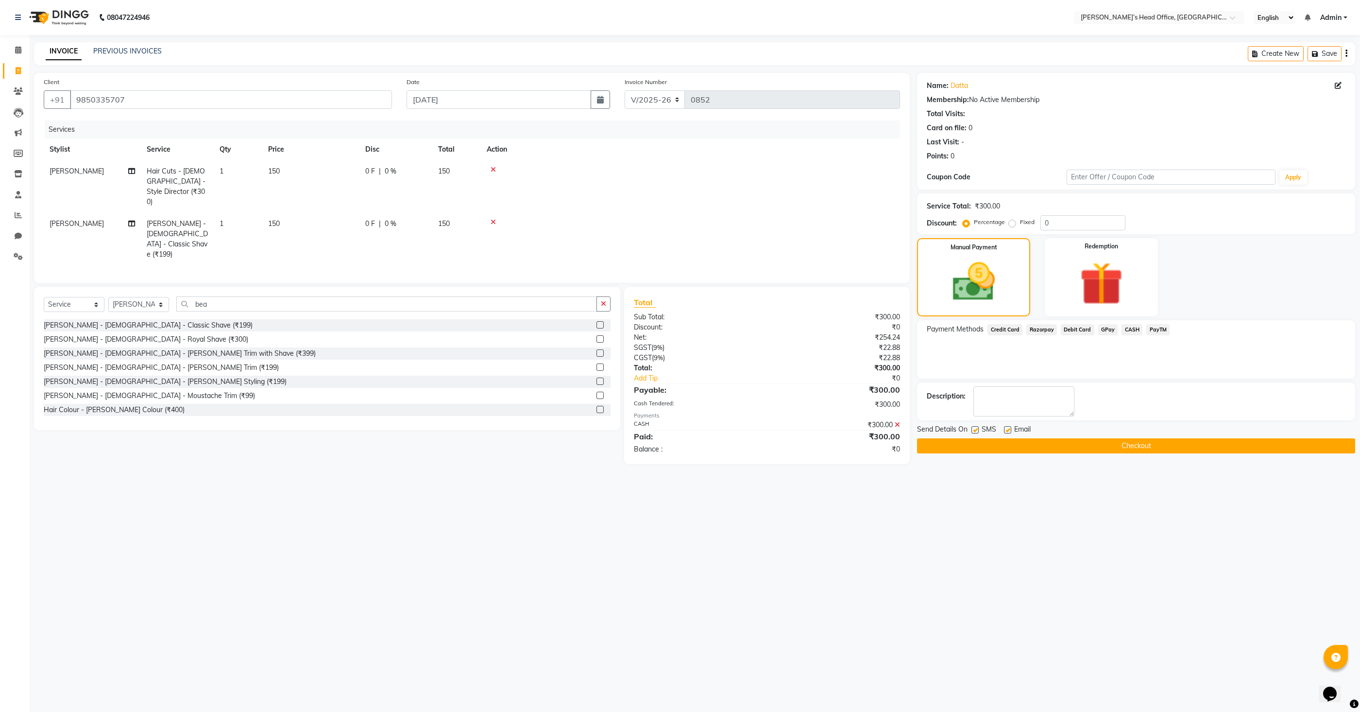
click at [1102, 446] on button "Checkout" at bounding box center [1136, 445] width 438 height 15
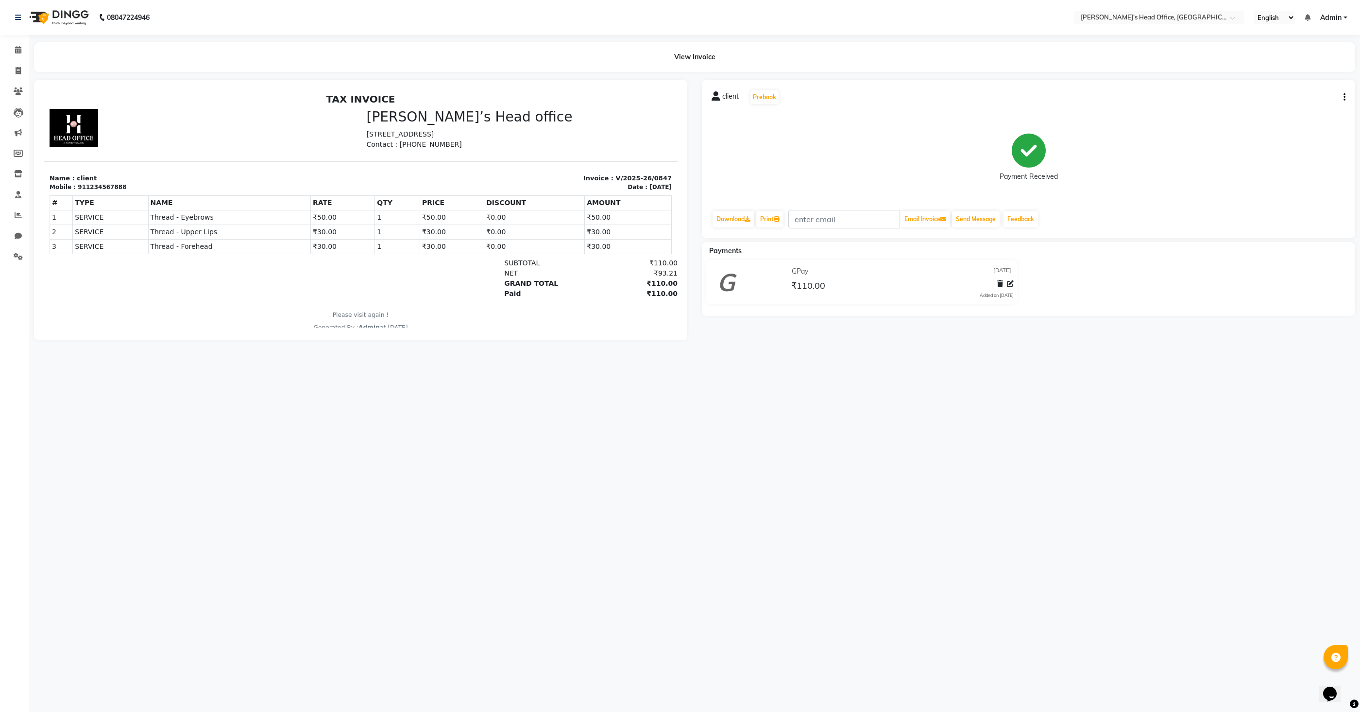
click at [1342, 98] on button "button" at bounding box center [1342, 97] width 6 height 10
click at [1297, 97] on div "Edit Item Staff" at bounding box center [1295, 97] width 67 height 12
select select "68042"
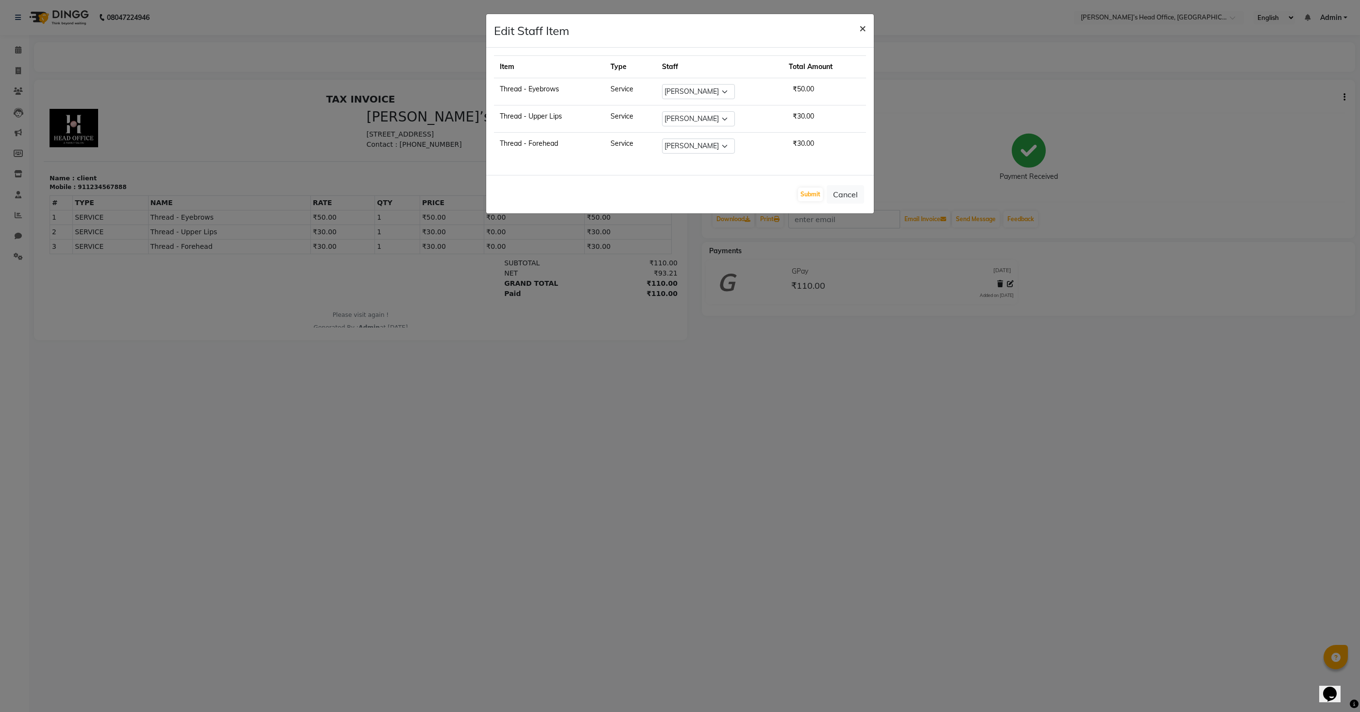
click at [863, 23] on span "×" at bounding box center [862, 27] width 7 height 15
